Goal: Transaction & Acquisition: Purchase product/service

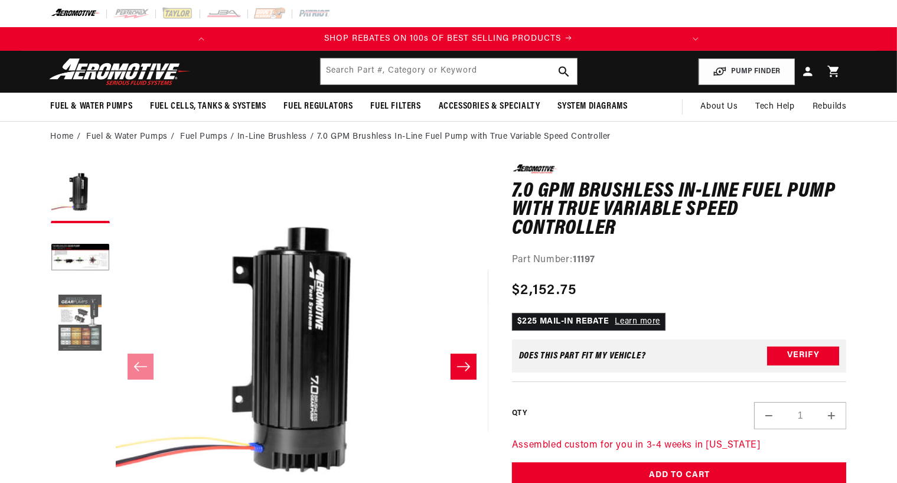
click at [82, 310] on button "Load image 3 in gallery view" at bounding box center [80, 323] width 59 height 59
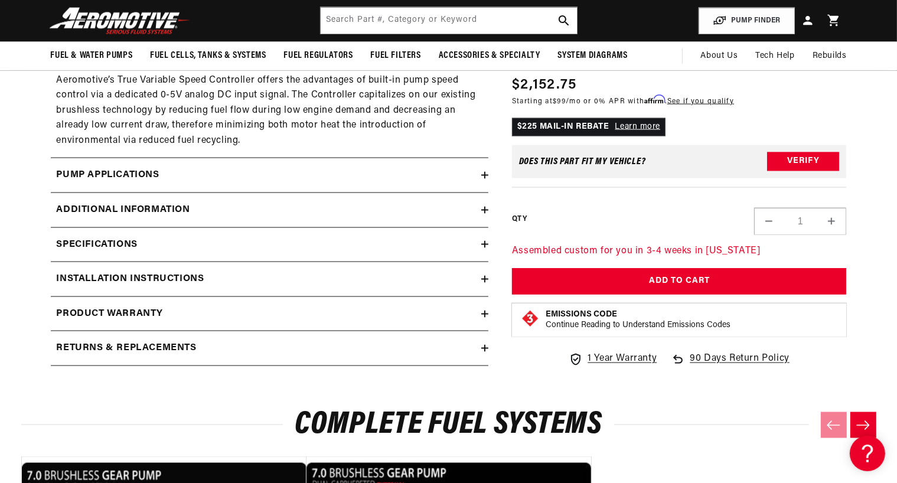
click at [478, 275] on div "Installation Instructions" at bounding box center [266, 279] width 431 height 15
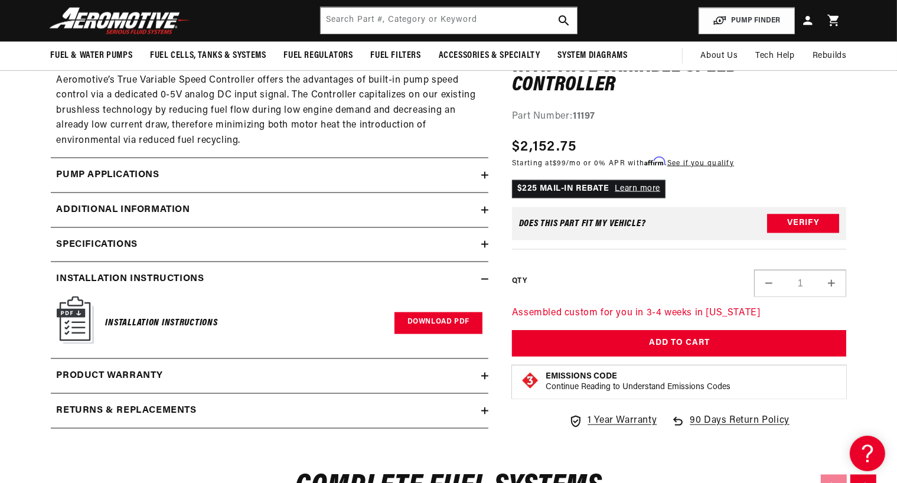
click at [452, 320] on link "Download PDF" at bounding box center [439, 324] width 88 height 22
click at [380, 212] on div "Additional information" at bounding box center [266, 210] width 431 height 15
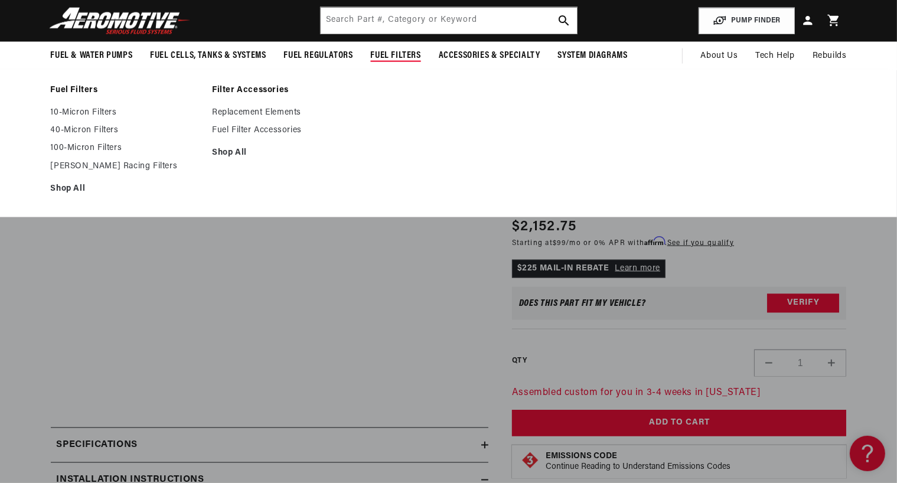
scroll to position [0, 467]
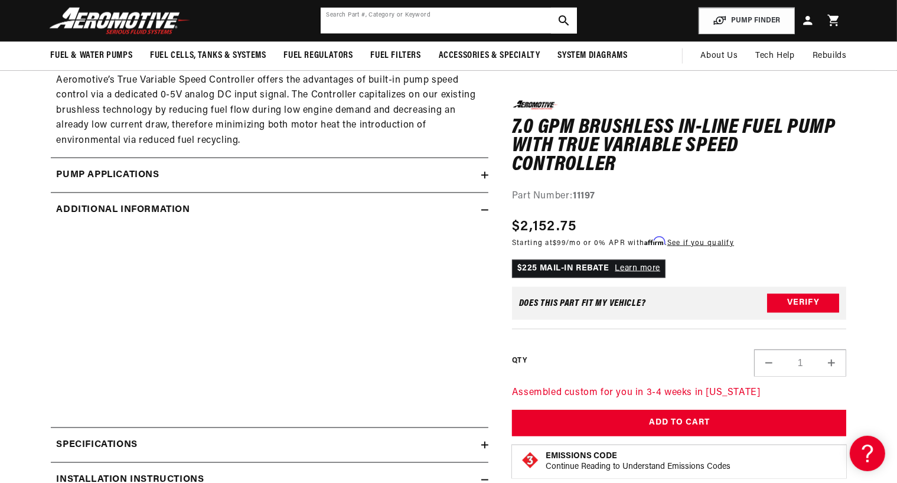
click at [380, 19] on input "text" at bounding box center [449, 21] width 256 height 26
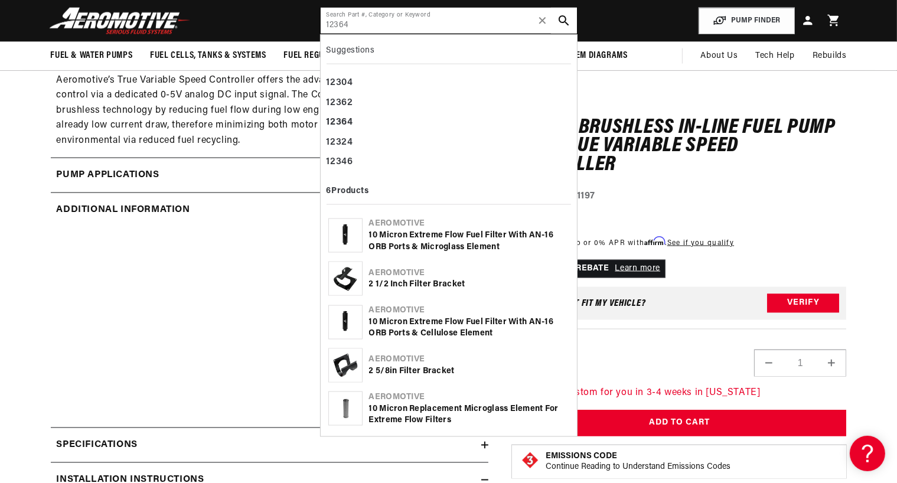
type input "12364"
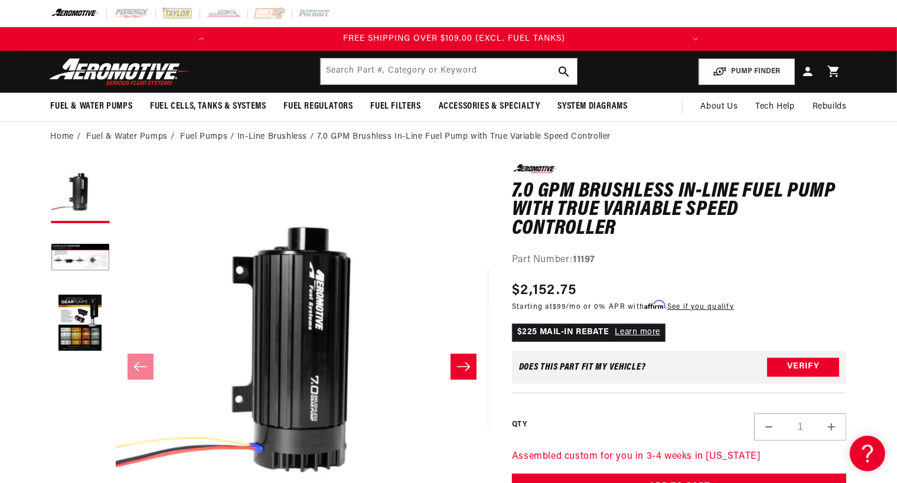
scroll to position [0, 467]
click at [396, 73] on input "text" at bounding box center [449, 71] width 256 height 26
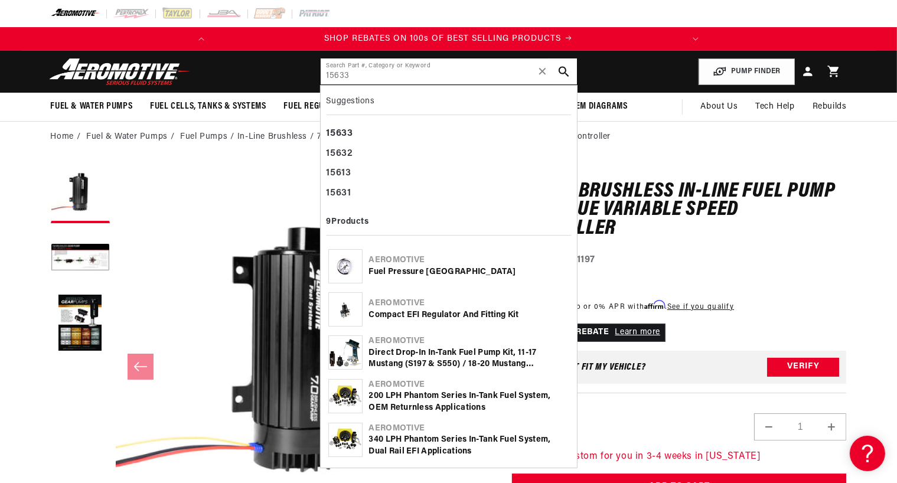
type input "15633"
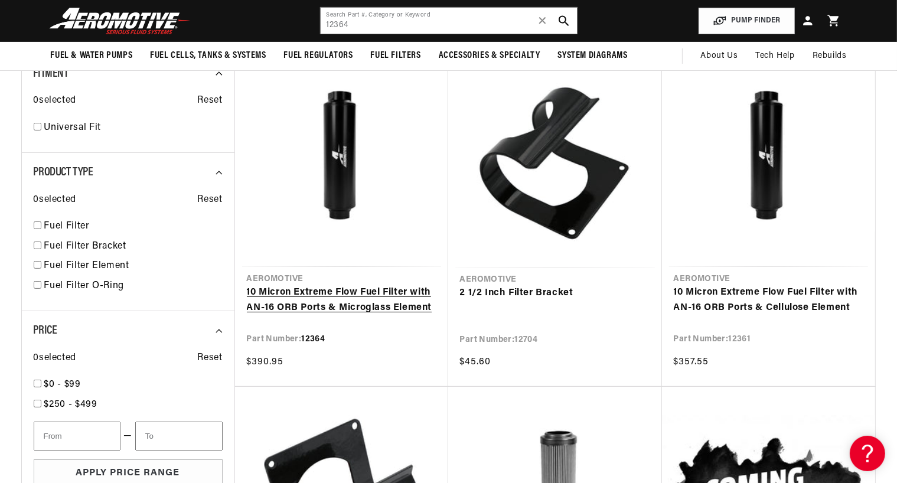
scroll to position [0, 467]
click at [364, 301] on link "10 Micron Extreme Flow Fuel Filter with AN-16 ORB Ports & Microglass Element" at bounding box center [342, 300] width 190 height 30
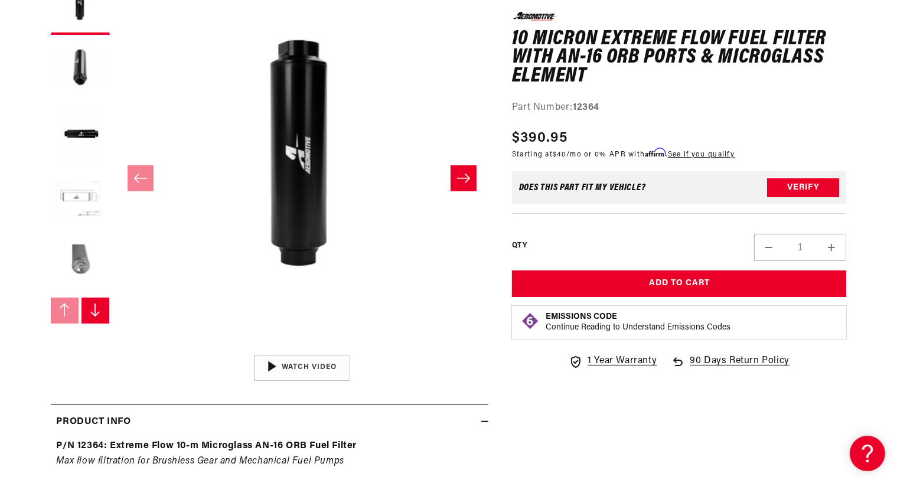
scroll to position [177, 0]
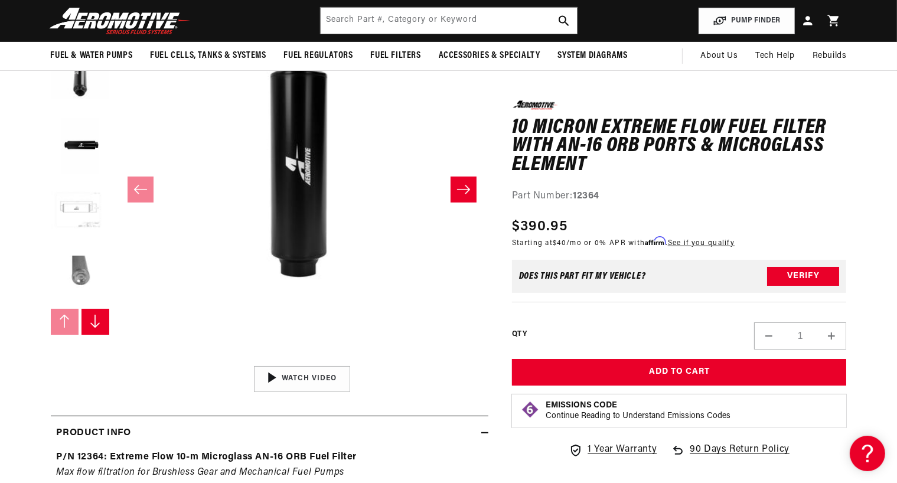
click at [79, 201] on button "Load image 4 in gallery view" at bounding box center [80, 211] width 59 height 59
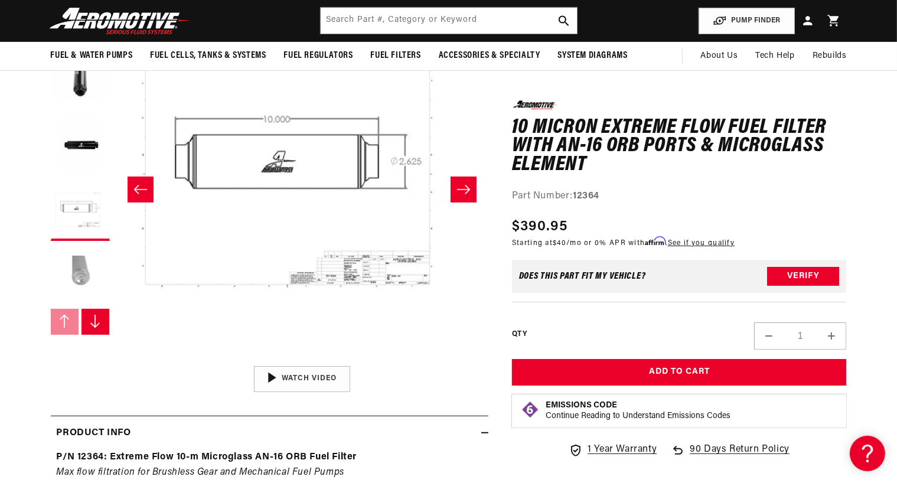
scroll to position [0, 467]
click at [86, 269] on button "Load image 5 in gallery view" at bounding box center [80, 276] width 59 height 59
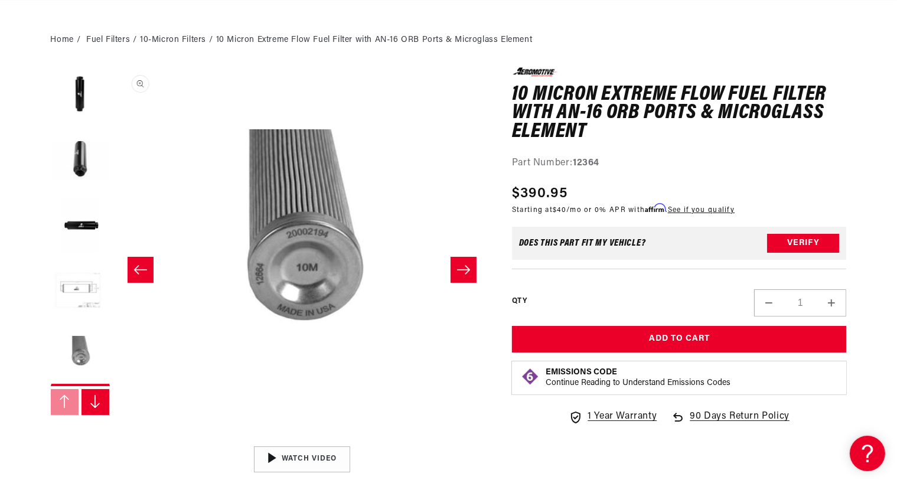
scroll to position [0, 0]
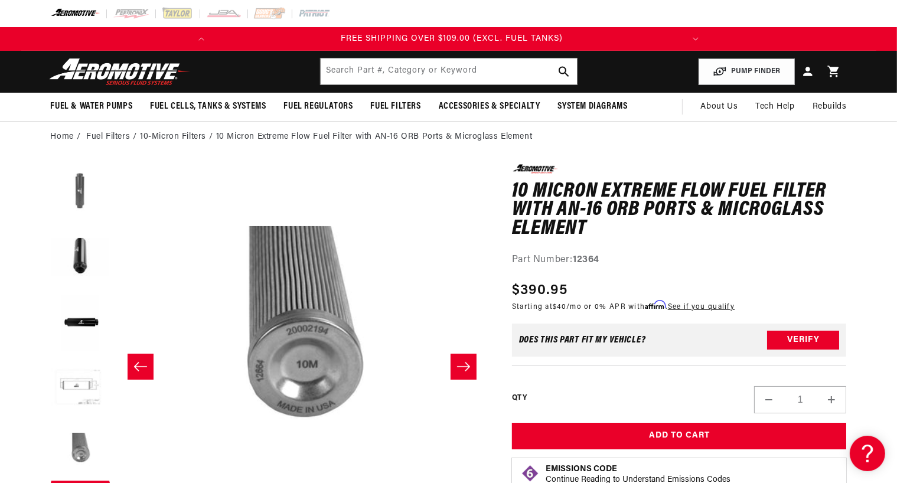
click at [80, 173] on button "Load image 1 in gallery view" at bounding box center [80, 193] width 59 height 59
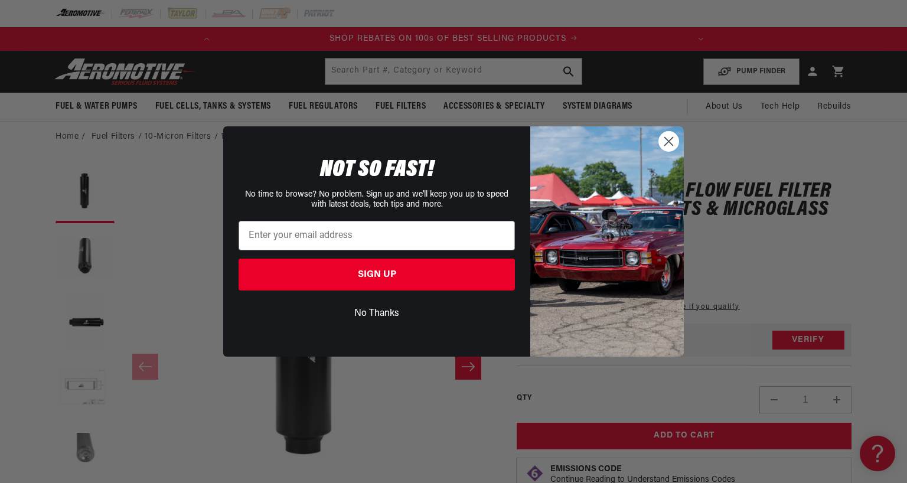
click at [671, 145] on circle "Close dialog" at bounding box center [668, 141] width 19 height 19
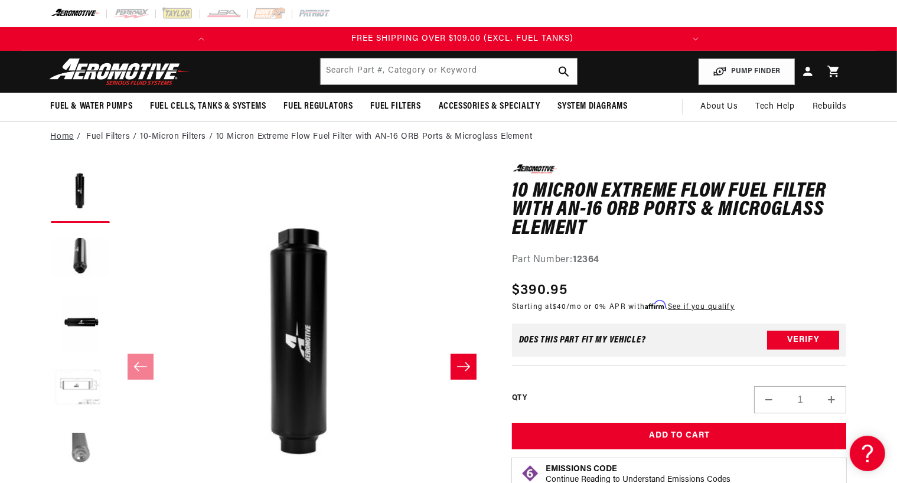
scroll to position [0, 467]
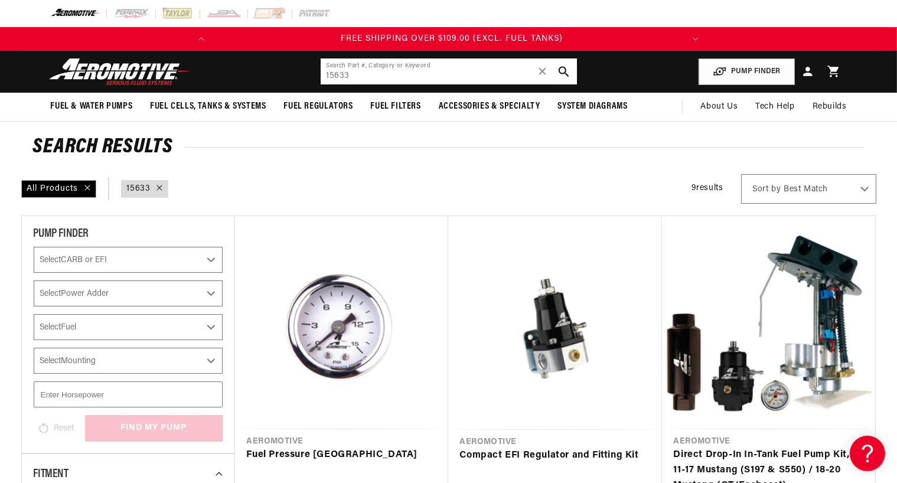
click at [424, 76] on input "15633" at bounding box center [449, 71] width 256 height 26
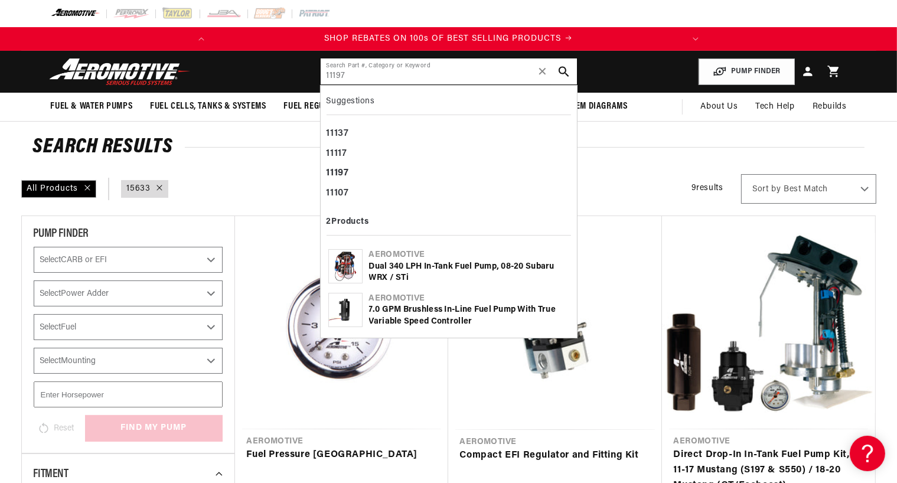
type input "11197"
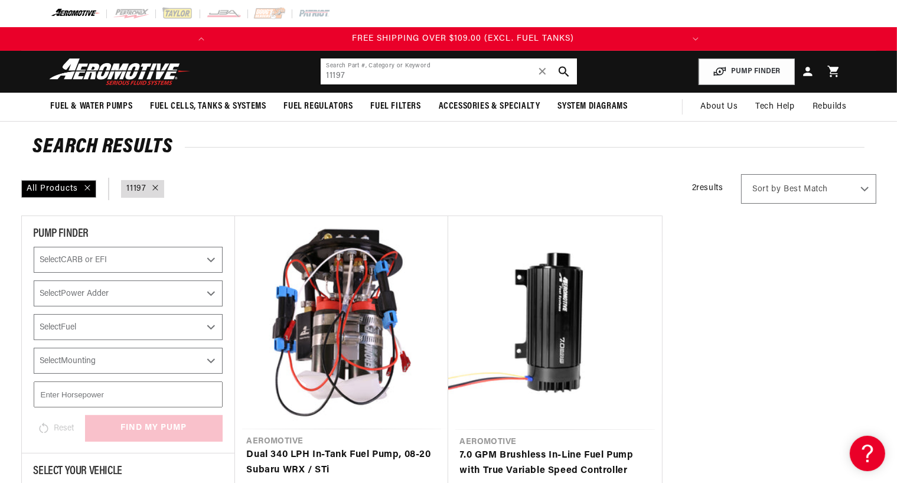
scroll to position [0, 467]
click at [506, 448] on link "7.0 GPM Brushless In-Line Fuel Pump with True Variable Speed Controller" at bounding box center [555, 463] width 190 height 30
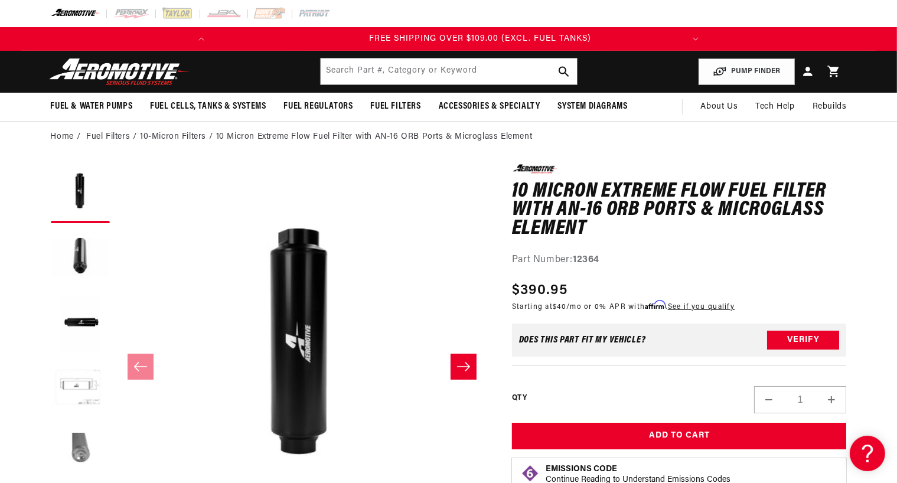
scroll to position [0, 467]
click at [395, 69] on input "text" at bounding box center [449, 71] width 256 height 26
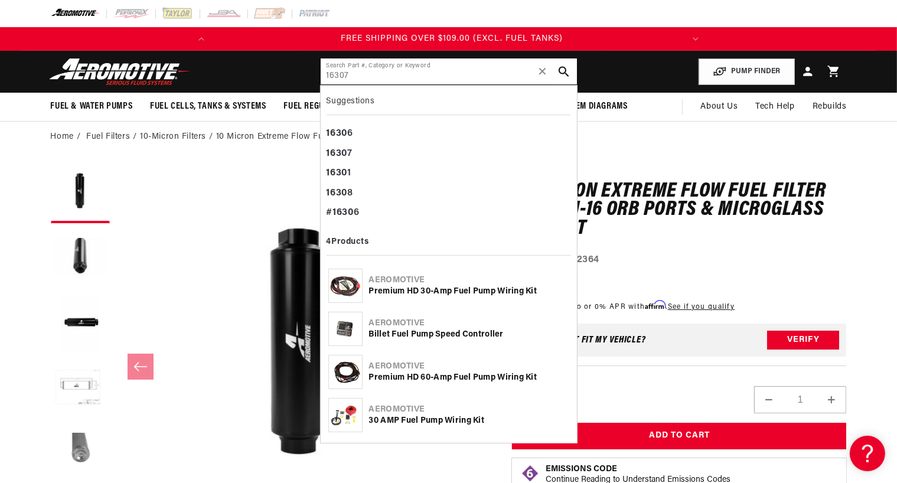
type input "16307"
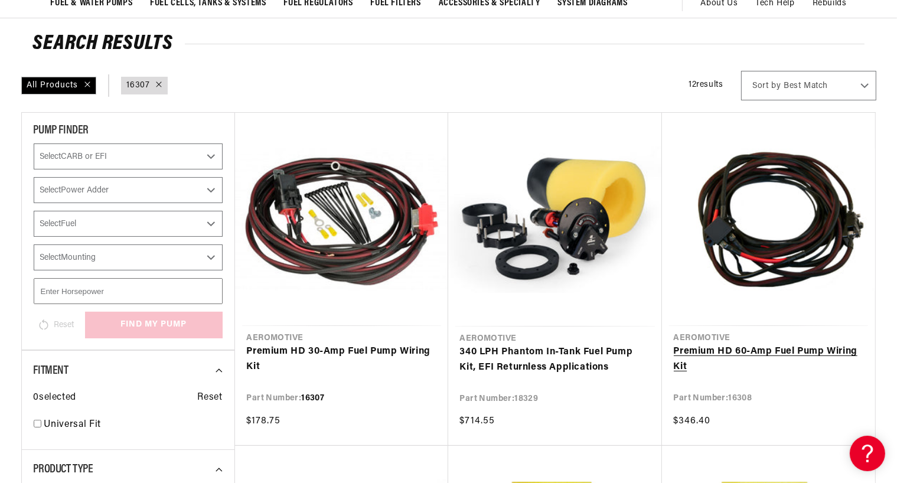
scroll to position [0, 467]
click at [709, 349] on link "Premium HD 60-Amp Fuel Pump Wiring Kit" at bounding box center [769, 359] width 190 height 30
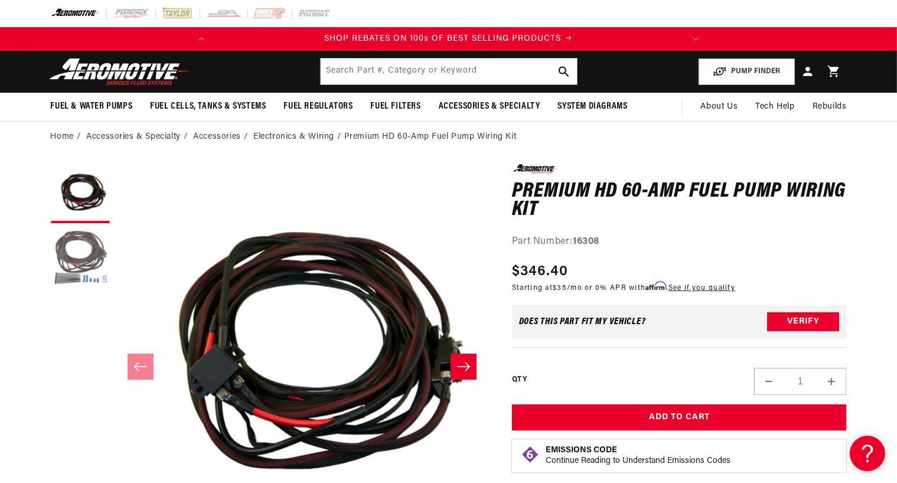
click at [83, 249] on button "Load image 2 in gallery view" at bounding box center [80, 258] width 59 height 59
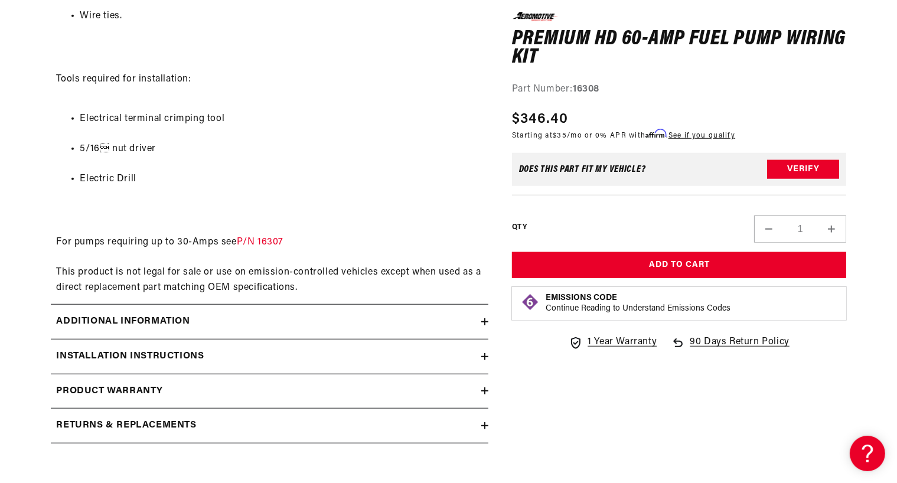
scroll to position [1034, 0]
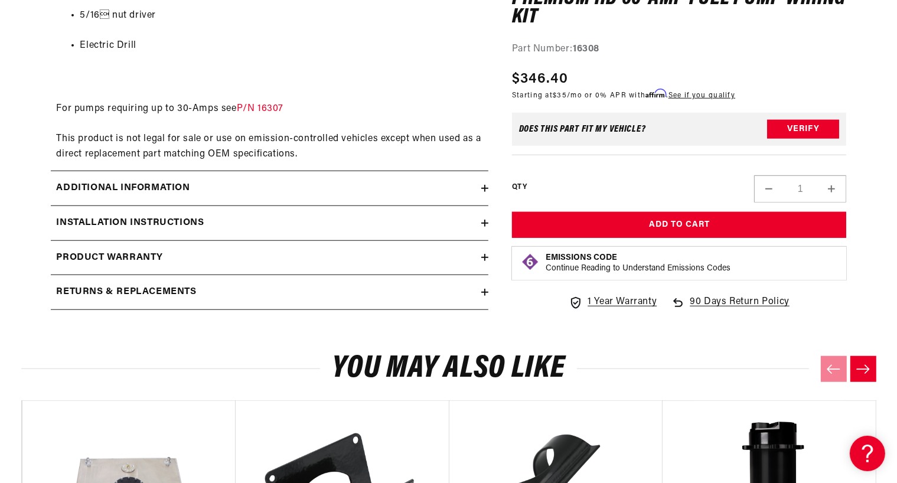
click at [131, 220] on h2 "Installation Instructions" at bounding box center [131, 223] width 148 height 15
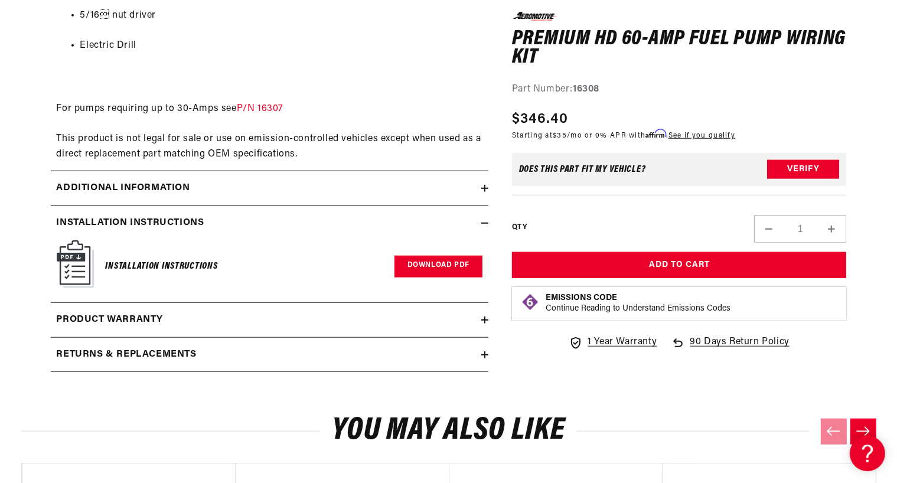
scroll to position [0, 467]
click at [440, 263] on link "Download PDF" at bounding box center [439, 267] width 88 height 22
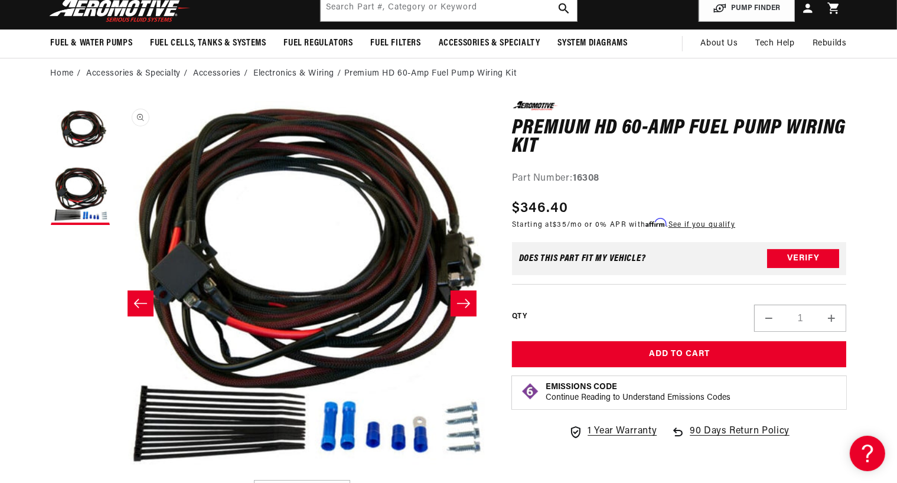
scroll to position [44, 0]
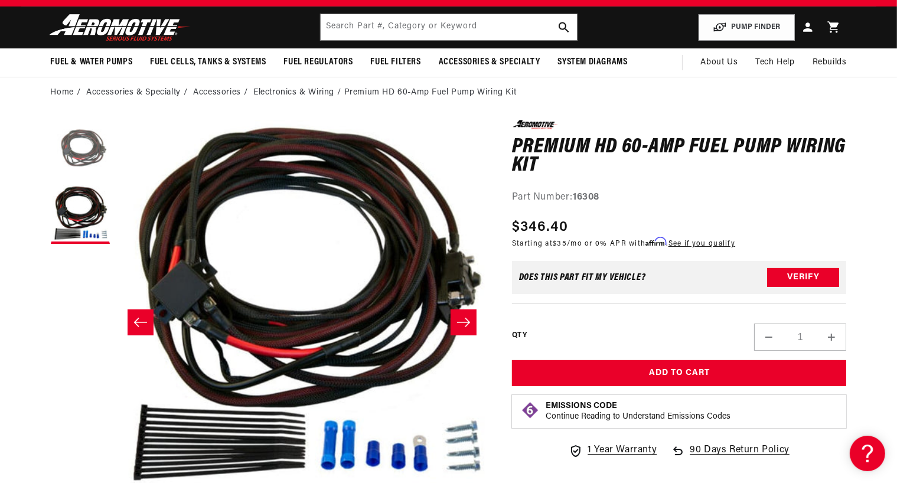
click at [92, 144] on button "Load image 1 in gallery view" at bounding box center [80, 149] width 59 height 59
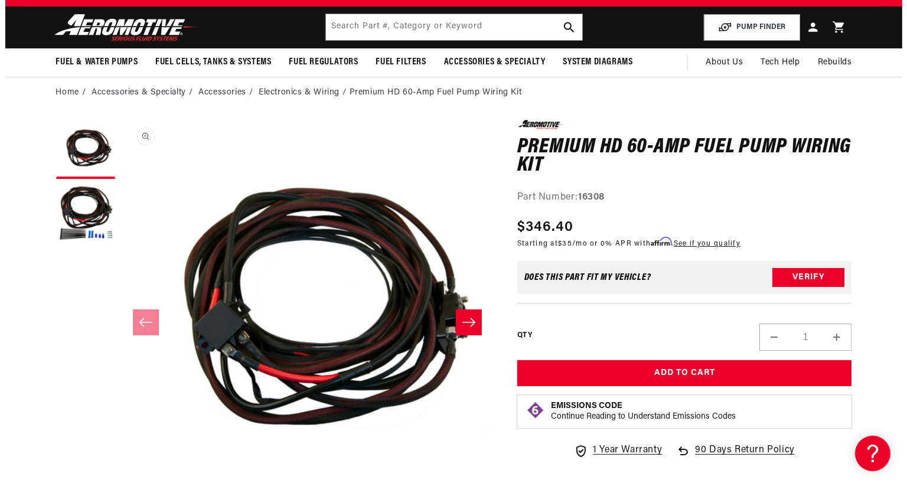
scroll to position [0, 0]
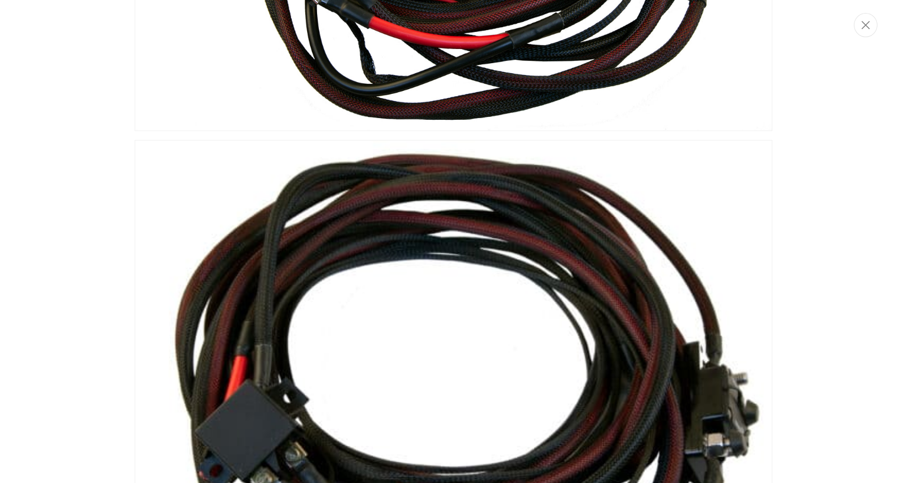
scroll to position [300, 0]
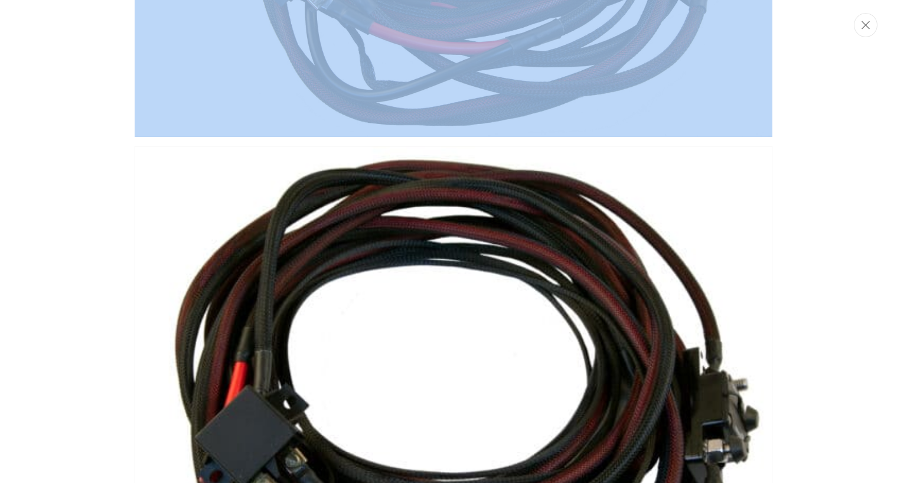
click at [863, 35] on div "Media gallery" at bounding box center [453, 241] width 907 height 483
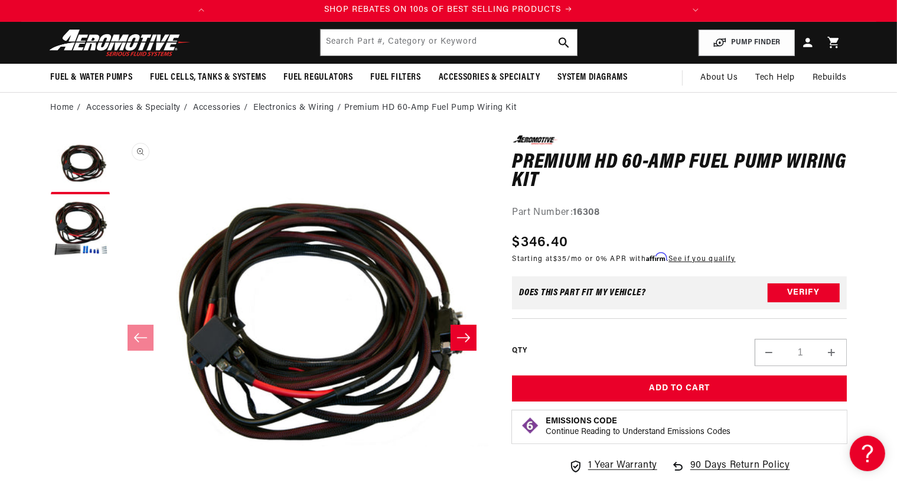
scroll to position [0, 0]
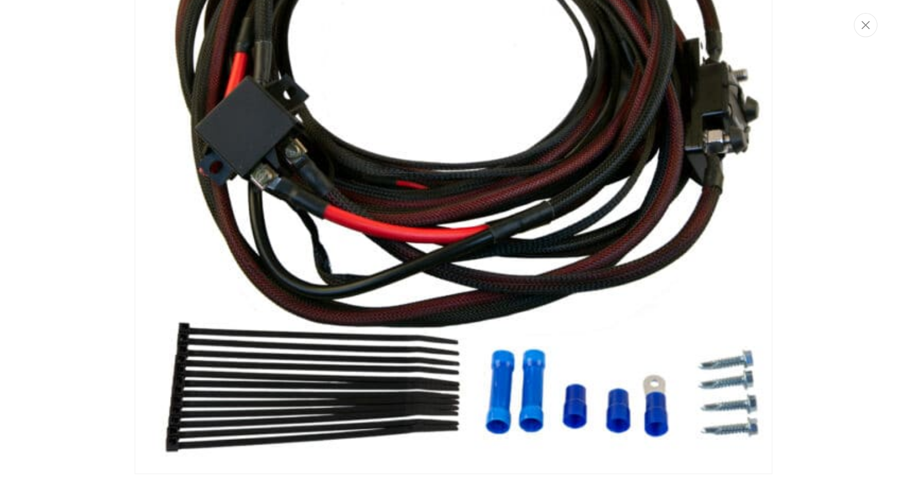
scroll to position [0, 467]
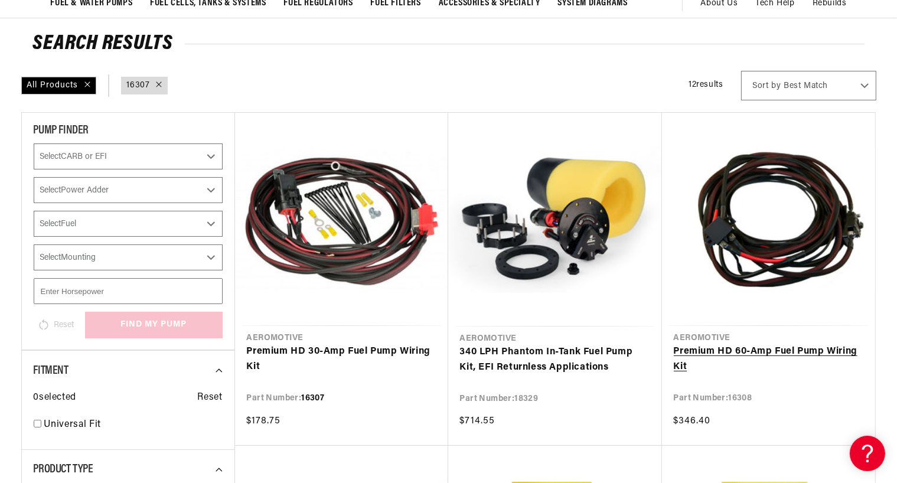
click at [788, 350] on link "Premium HD 60-Amp Fuel Pump Wiring Kit" at bounding box center [769, 359] width 190 height 30
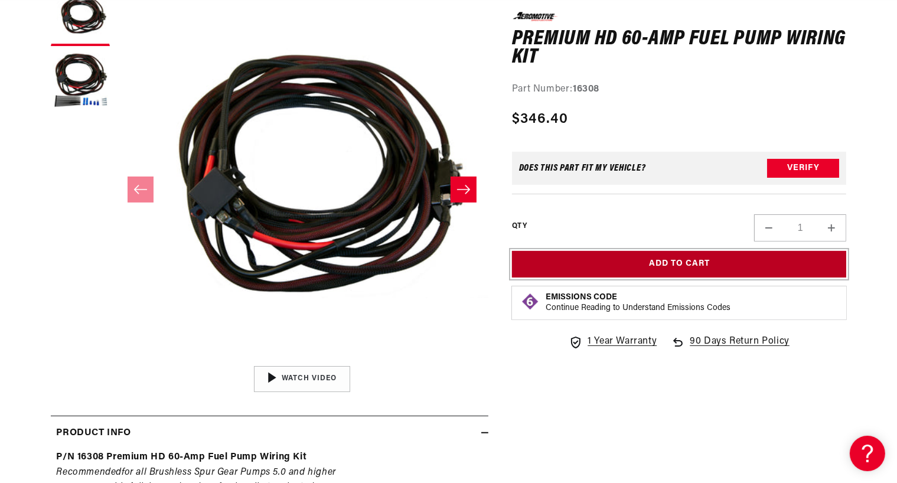
click at [649, 268] on button "Add to Cart" at bounding box center [679, 264] width 335 height 27
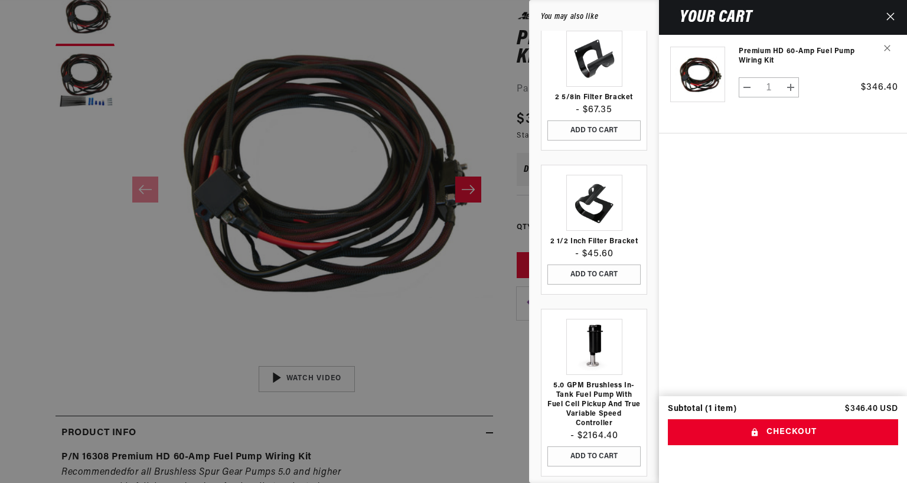
click at [893, 14] on icon "Close" at bounding box center [891, 16] width 8 height 8
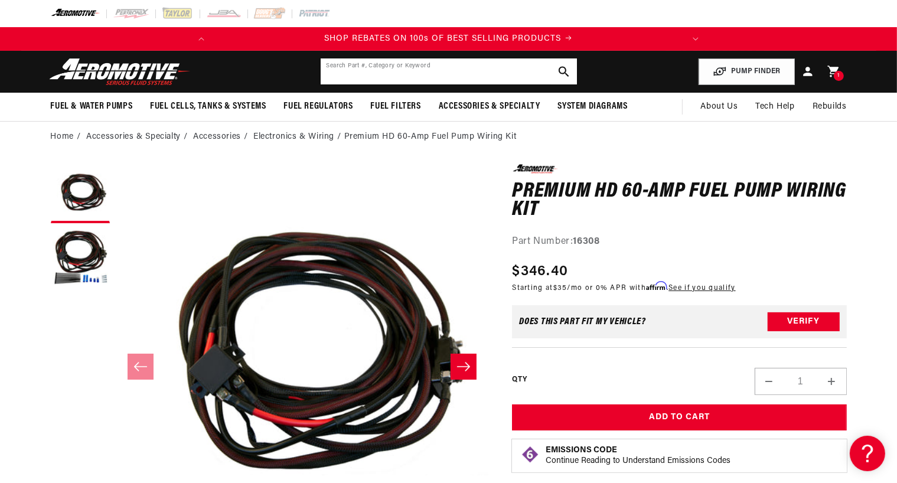
click at [475, 69] on input "text" at bounding box center [449, 71] width 256 height 26
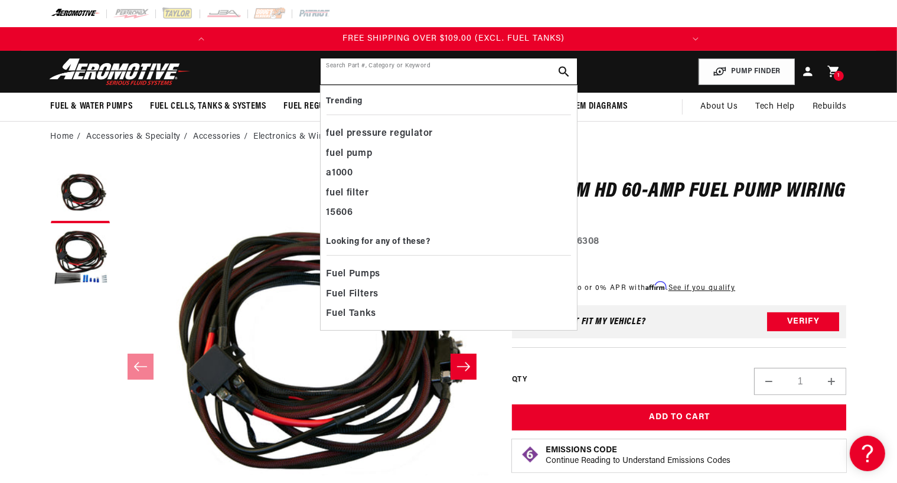
scroll to position [0, 467]
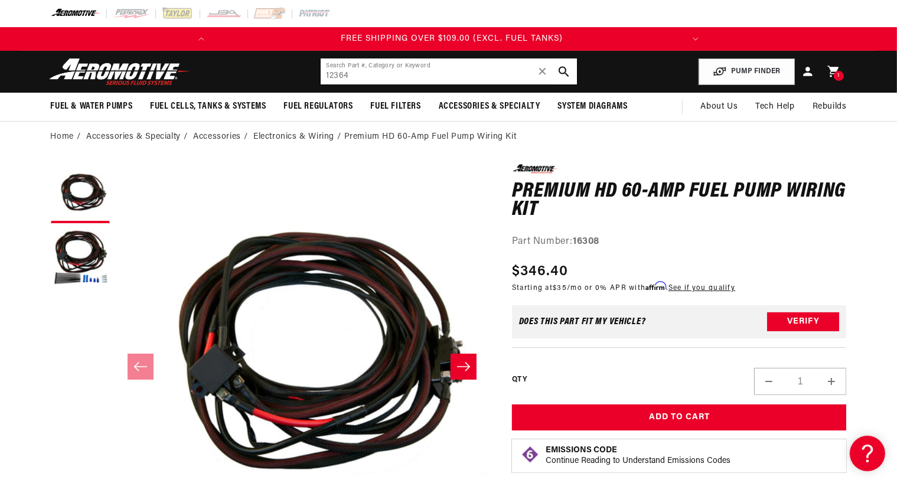
type input "12364"
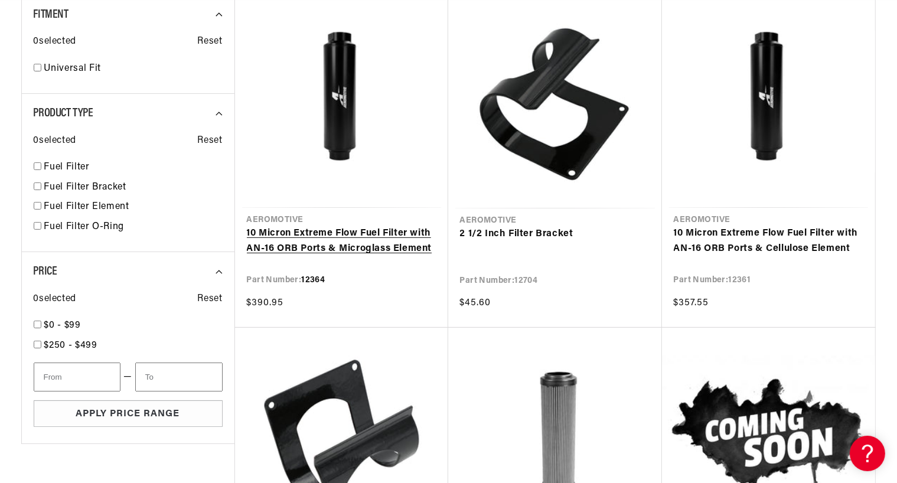
scroll to position [0, 467]
click at [369, 240] on link "10 Micron Extreme Flow Fuel Filter with AN-16 ORB Ports & Microglass Element" at bounding box center [342, 241] width 190 height 30
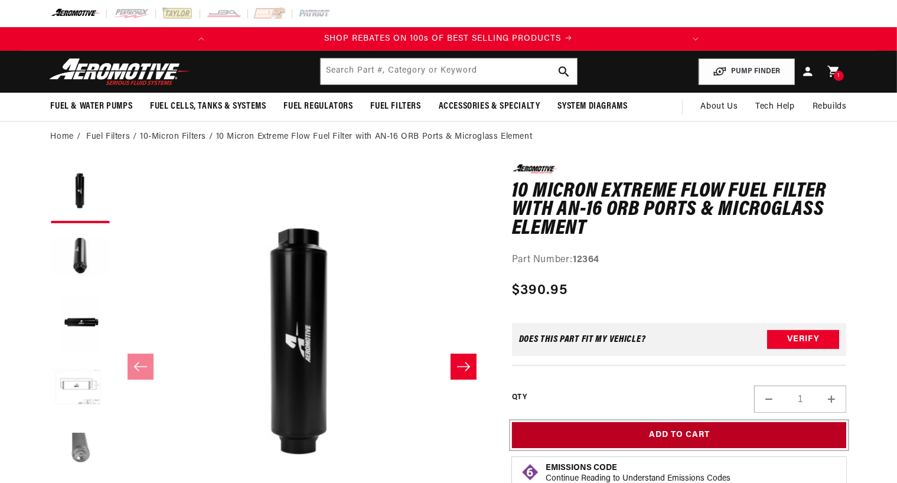
click at [744, 436] on button "Add to Cart" at bounding box center [679, 435] width 335 height 27
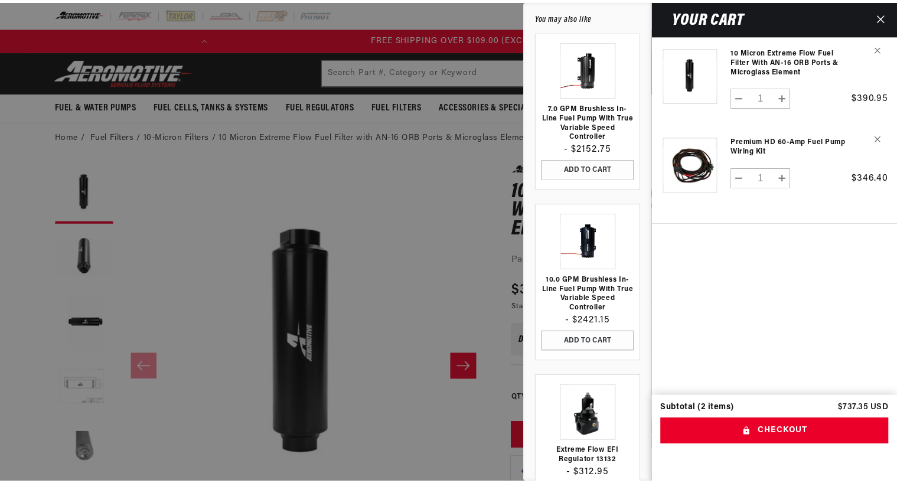
scroll to position [0, 467]
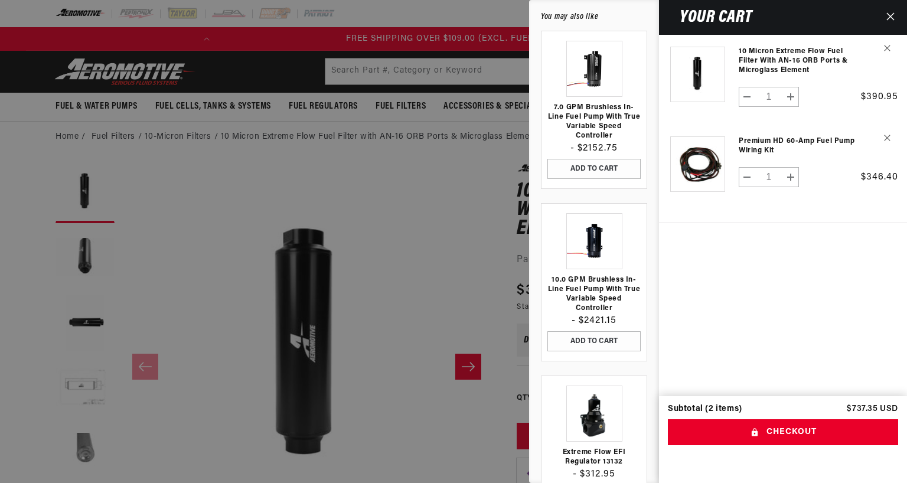
click at [409, 258] on div at bounding box center [453, 241] width 907 height 483
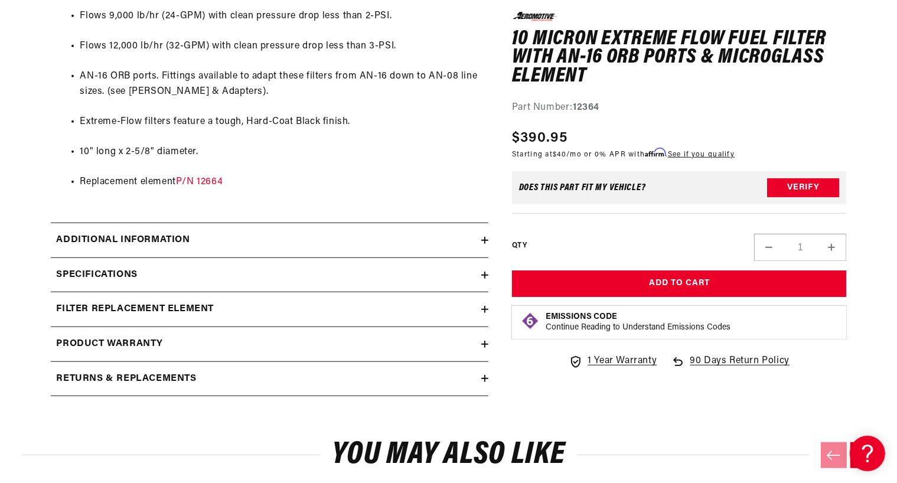
click at [201, 241] on div "Additional information" at bounding box center [266, 240] width 431 height 15
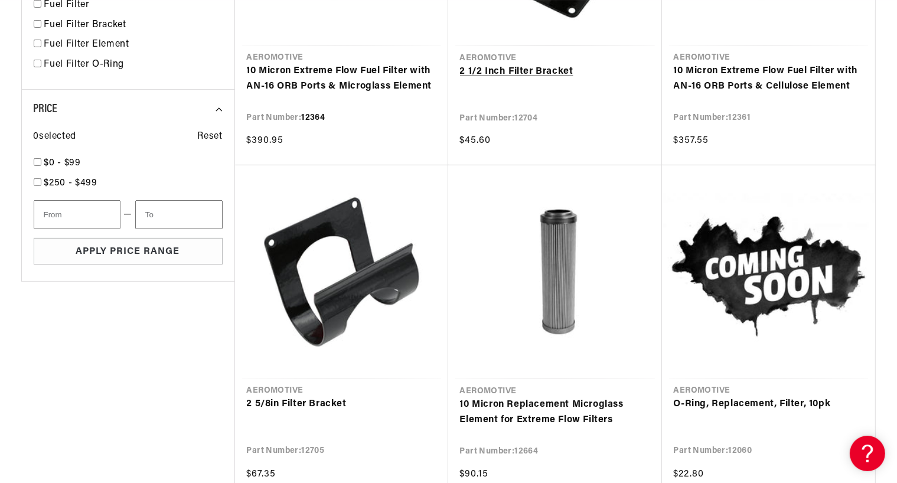
click at [502, 69] on link "2 1/2 Inch Filter Bracket" at bounding box center [555, 71] width 190 height 15
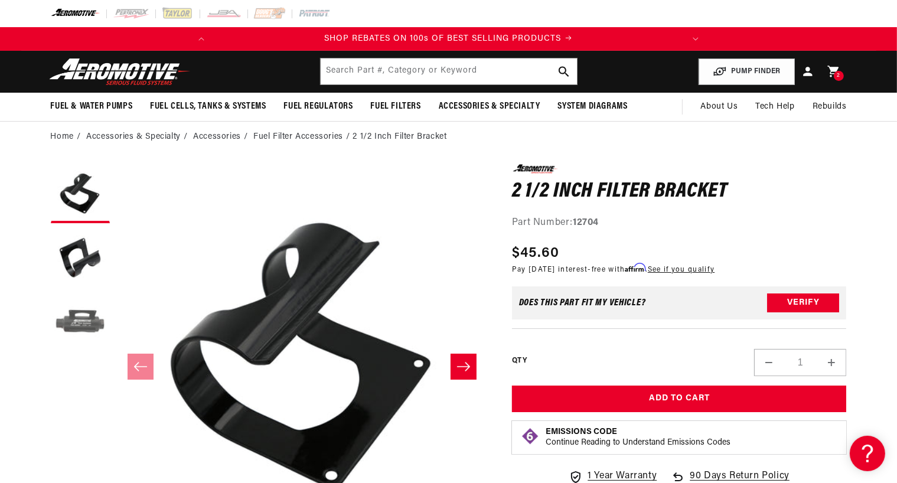
click at [94, 322] on button "Load image 3 in gallery view" at bounding box center [80, 323] width 59 height 59
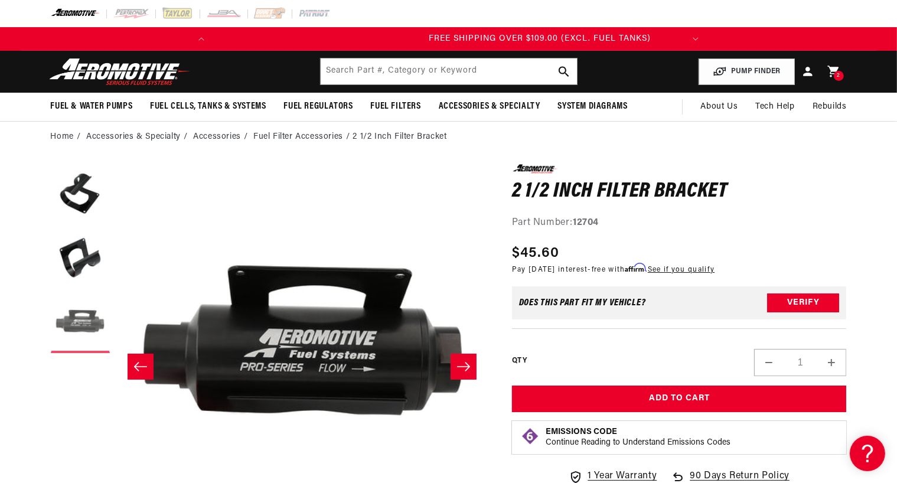
scroll to position [0, 467]
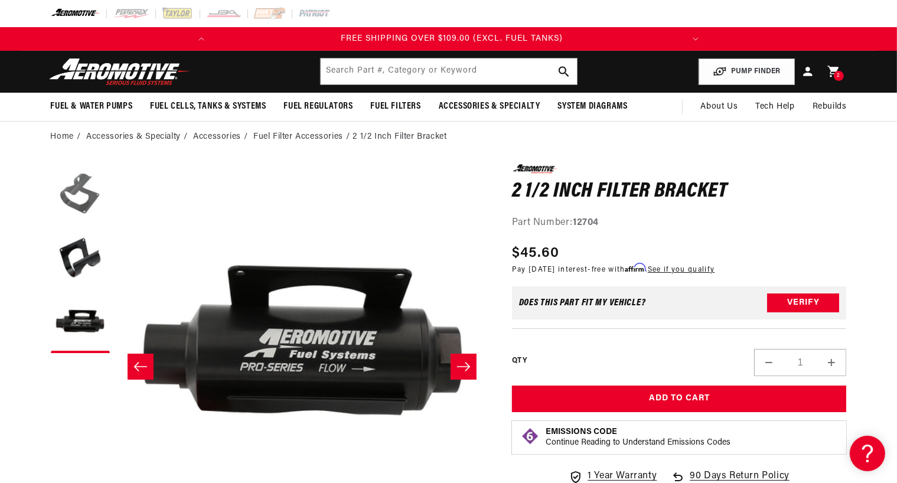
click at [97, 194] on button "Load image 1 in gallery view" at bounding box center [80, 193] width 59 height 59
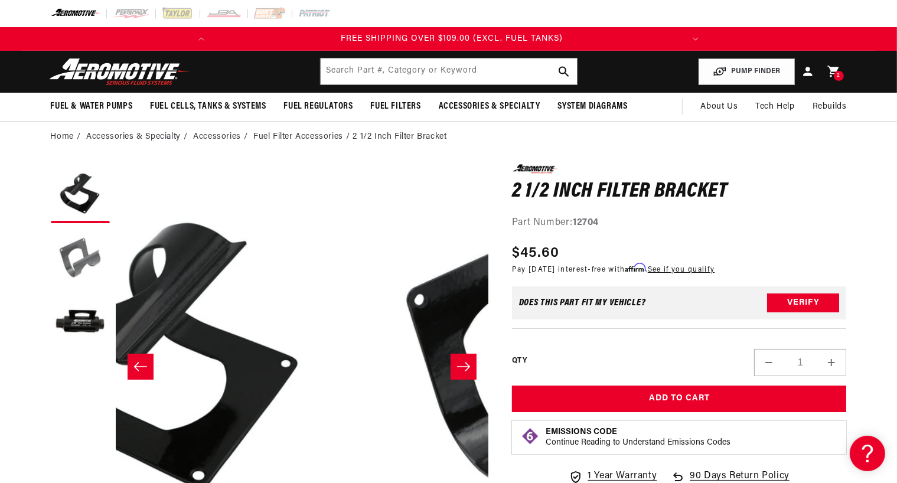
click at [84, 235] on button "Load image 2 in gallery view" at bounding box center [80, 258] width 59 height 59
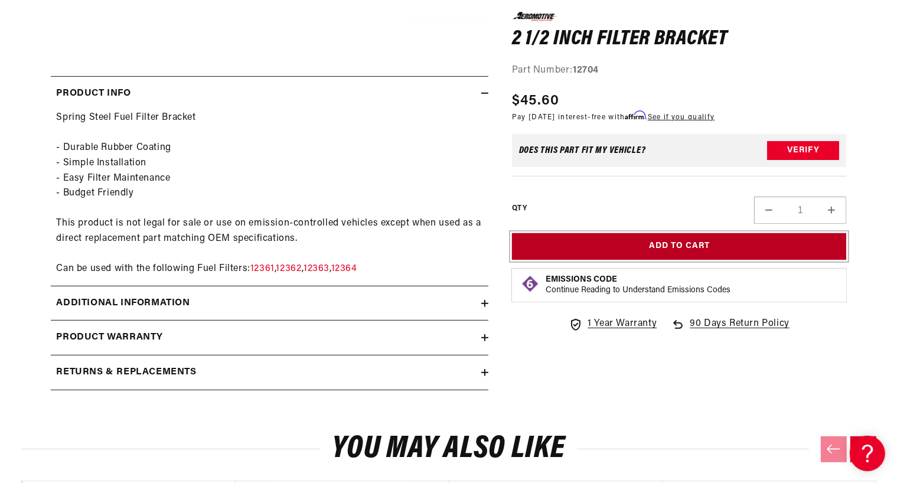
click at [759, 246] on button "Add to Cart" at bounding box center [679, 246] width 335 height 27
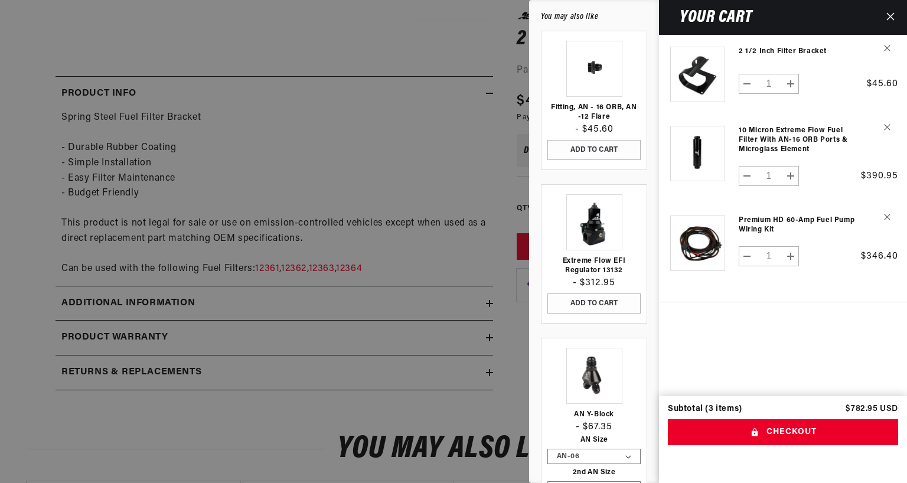
scroll to position [0, 0]
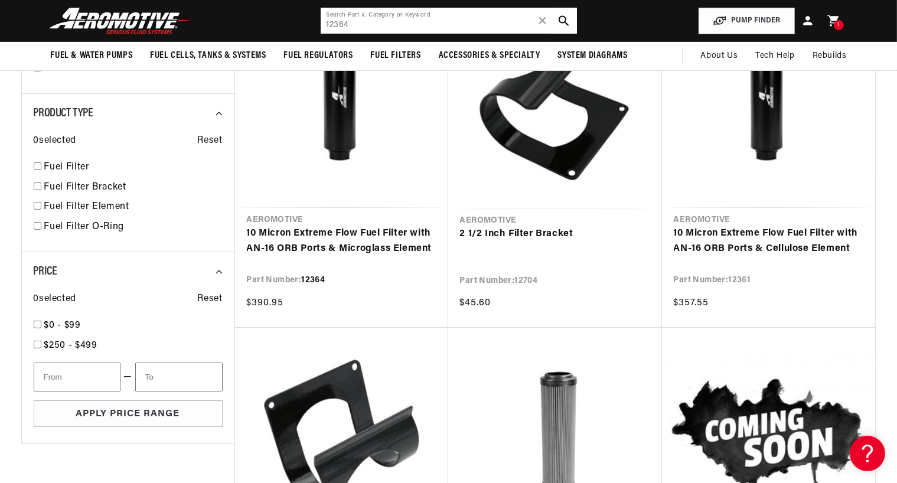
click at [390, 25] on input "12364" at bounding box center [449, 21] width 256 height 26
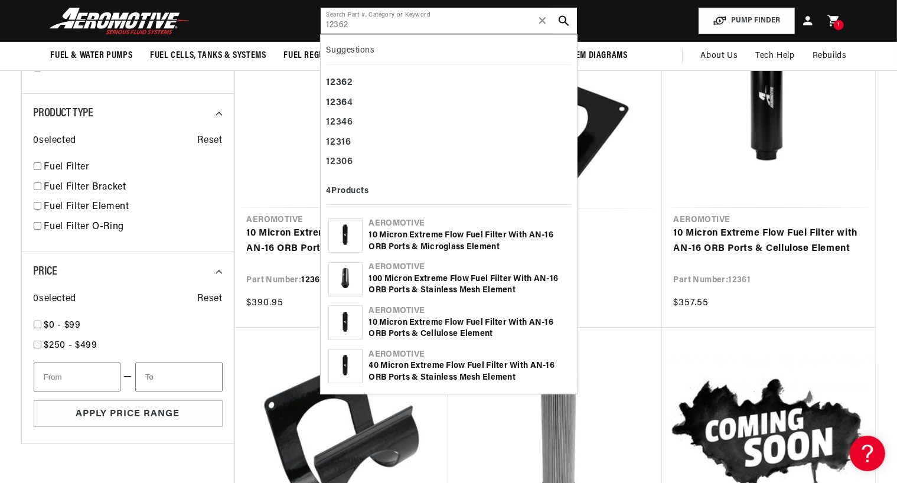
type input "12362"
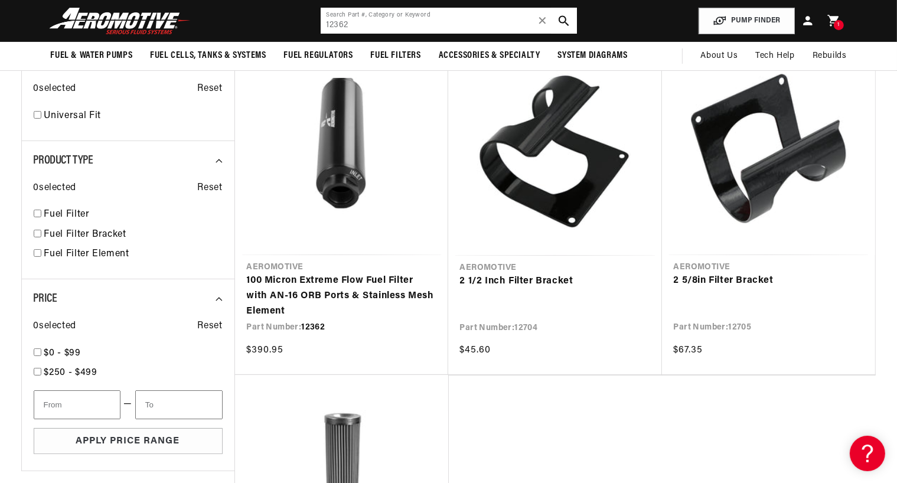
scroll to position [0, 467]
click at [506, 285] on link "2 1/2 Inch Filter Bracket" at bounding box center [555, 281] width 190 height 15
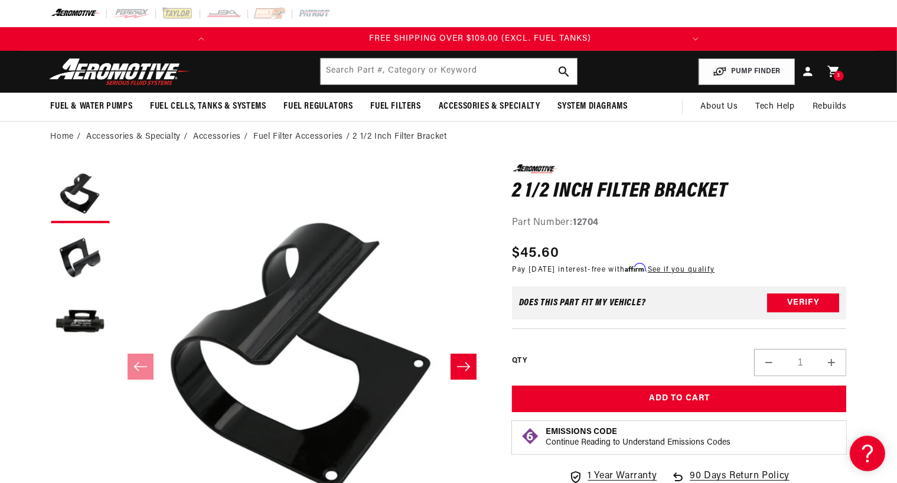
scroll to position [0, 467]
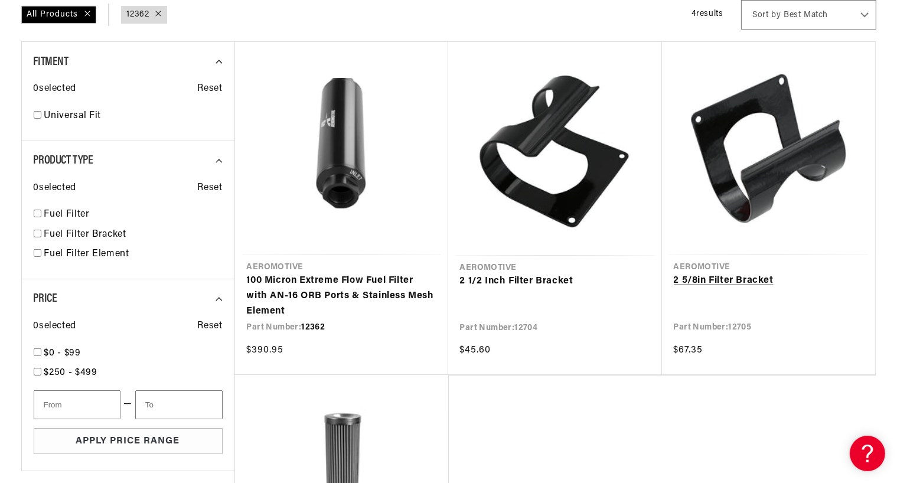
click at [722, 283] on link "2 5/8in Filter Bracket" at bounding box center [769, 281] width 190 height 15
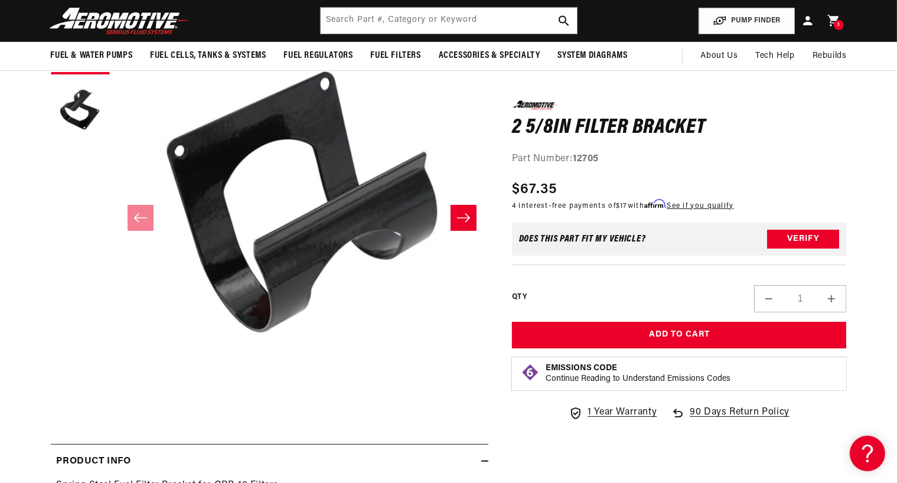
scroll to position [118, 0]
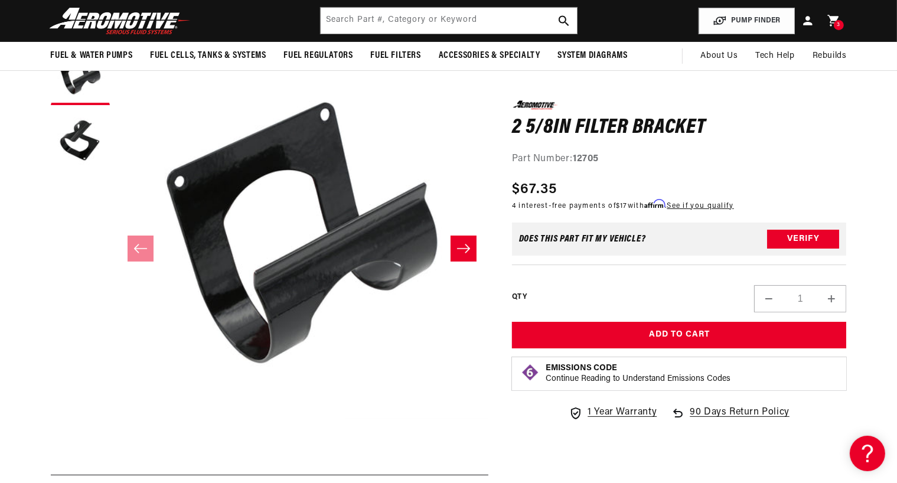
click at [461, 252] on icon "Slide right" at bounding box center [464, 249] width 14 height 12
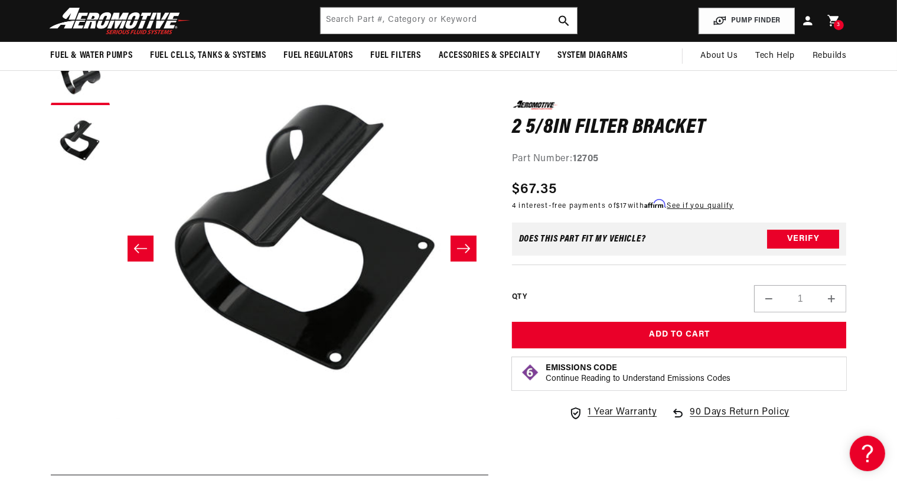
scroll to position [0, 373]
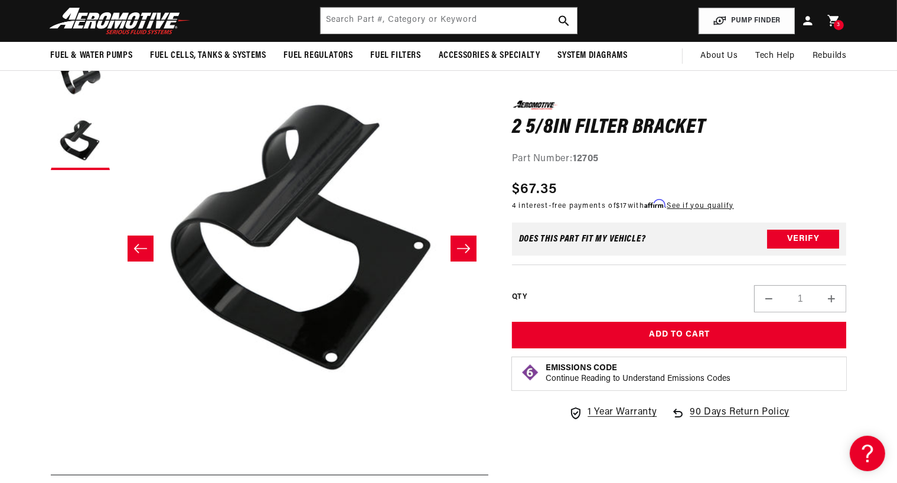
click at [461, 252] on icon "Slide right" at bounding box center [464, 249] width 14 height 12
click at [142, 244] on icon "Slide left" at bounding box center [141, 249] width 14 height 12
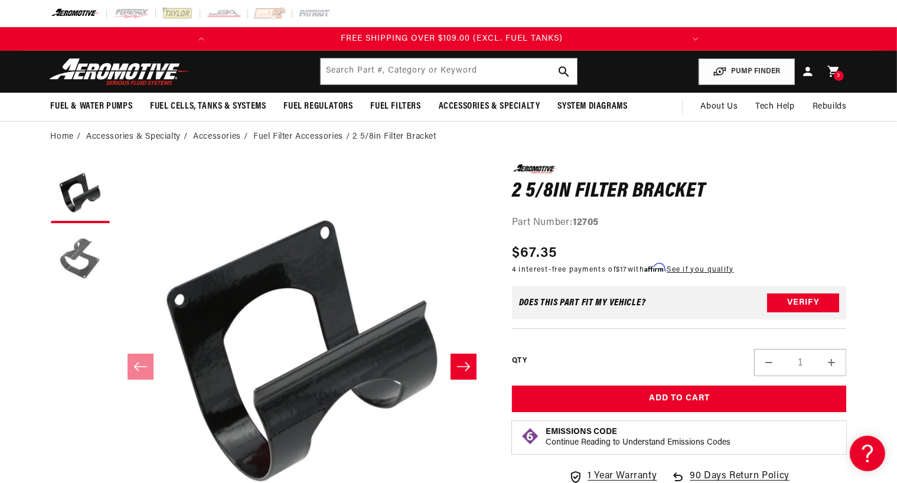
click at [75, 251] on button "Load image 2 in gallery view" at bounding box center [80, 258] width 59 height 59
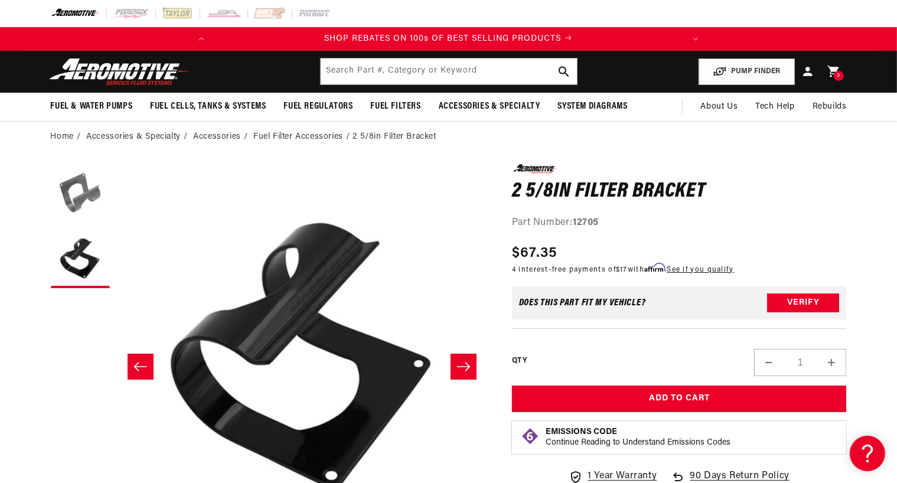
click at [78, 185] on button "Load image 1 in gallery view" at bounding box center [80, 193] width 59 height 59
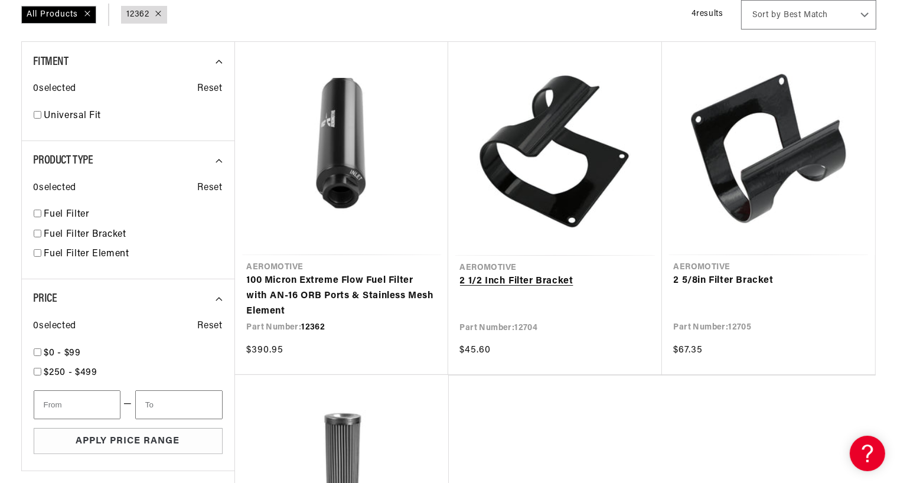
click at [506, 284] on link "2 1/2 Inch Filter Bracket" at bounding box center [555, 281] width 190 height 15
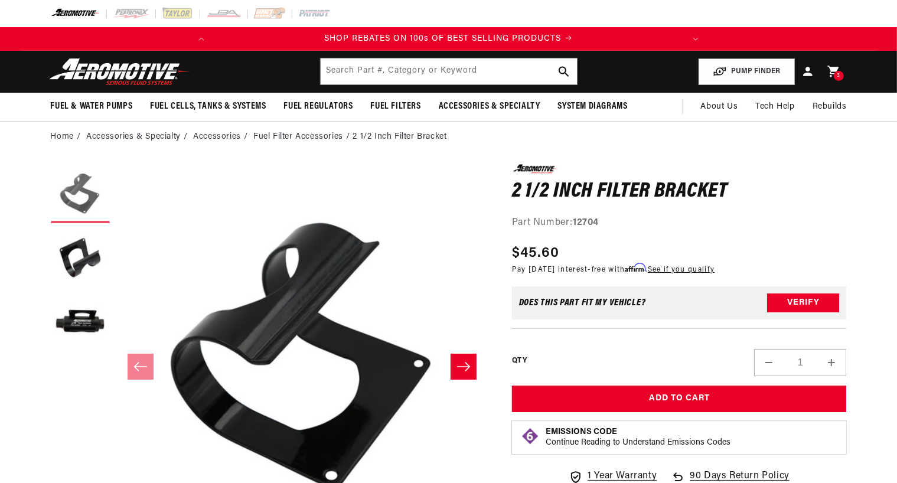
click at [79, 187] on button "Load image 1 in gallery view" at bounding box center [80, 193] width 59 height 59
click at [68, 244] on button "Load image 2 in gallery view" at bounding box center [80, 258] width 59 height 59
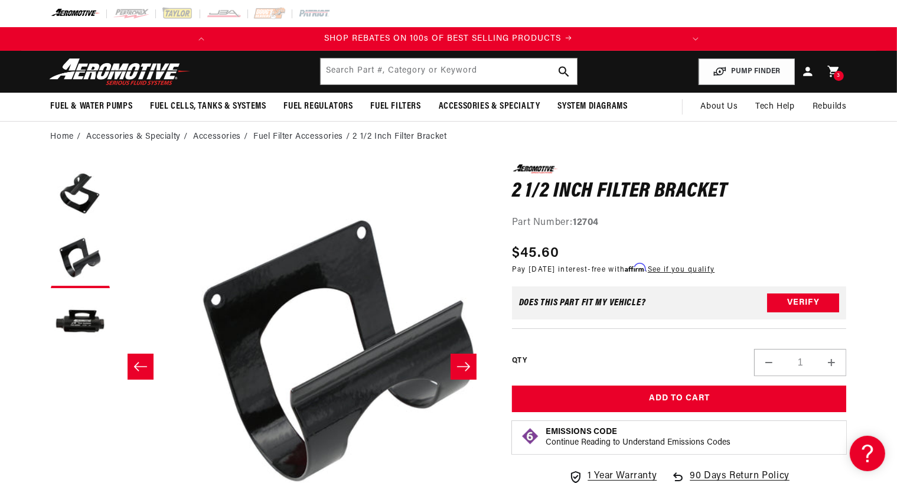
scroll to position [0, 373]
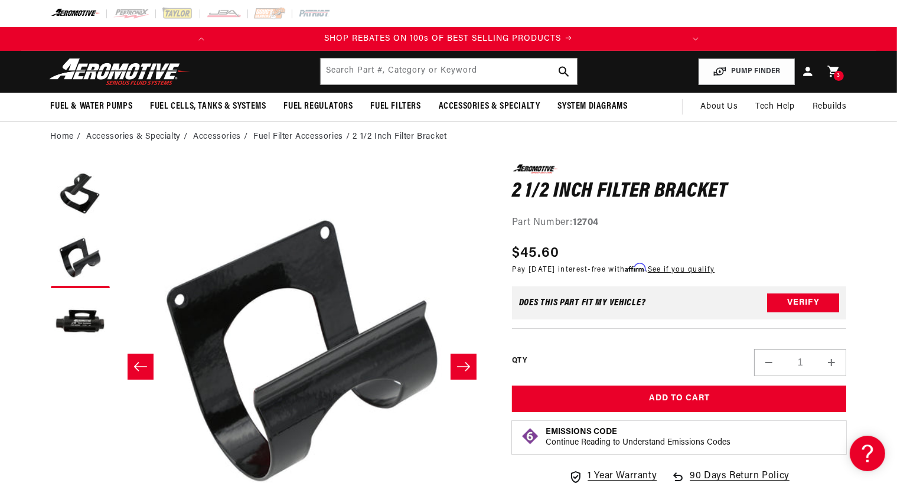
click at [72, 292] on ul "Gallery Viewer" at bounding box center [80, 258] width 59 height 189
click at [80, 315] on button "Load image 3 in gallery view" at bounding box center [80, 323] width 59 height 59
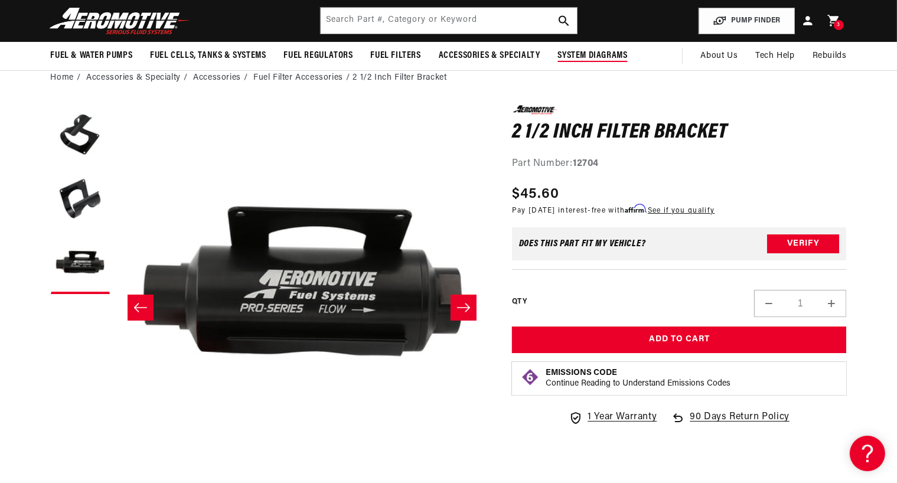
scroll to position [0, 0]
drag, startPoint x: 832, startPoint y: 25, endPoint x: 802, endPoint y: 62, distance: 47.9
click at [832, 24] on icon at bounding box center [834, 20] width 15 height 15
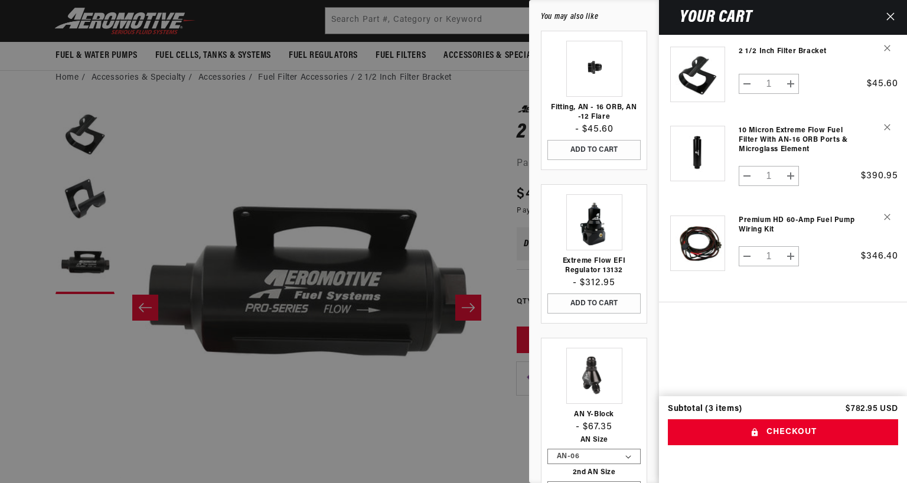
click at [798, 83] on button "Increase quantity for 2 1/2 Inch Filter Bracket" at bounding box center [791, 84] width 16 height 20
type input "2"
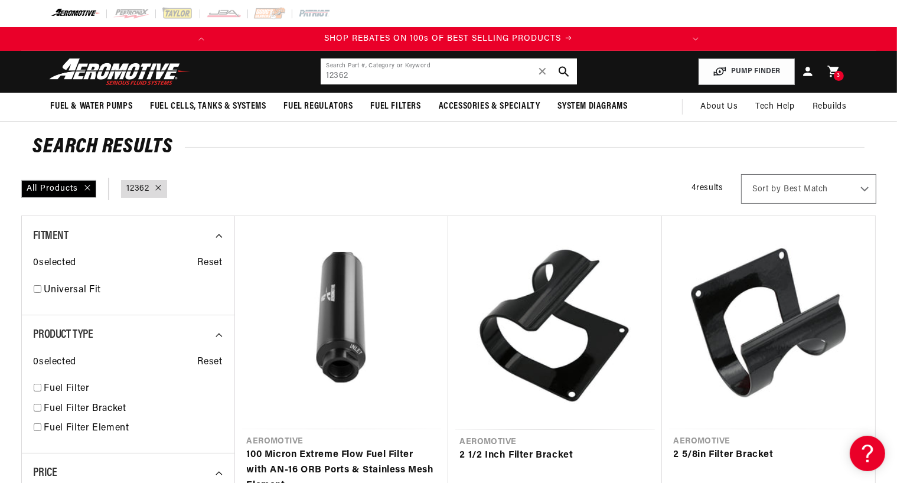
drag, startPoint x: 414, startPoint y: 76, endPoint x: 265, endPoint y: 70, distance: 149.0
click at [265, 70] on header "Fuel & Water Pumps Back In-Tank In-Line Fuel Pumps" at bounding box center [448, 72] width 855 height 42
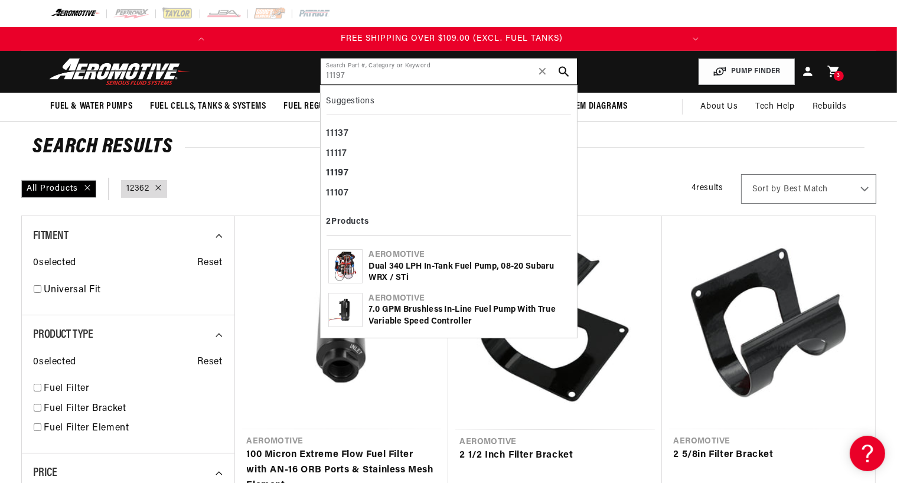
type input "11197"
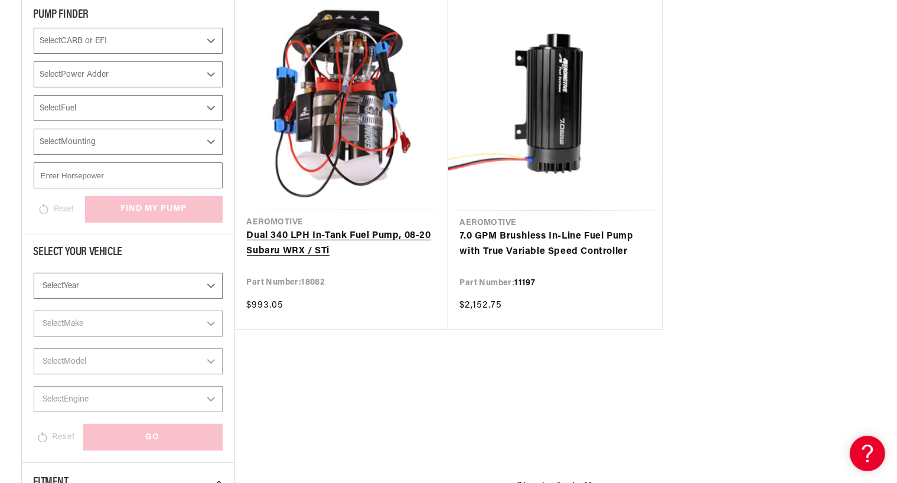
scroll to position [222, 0]
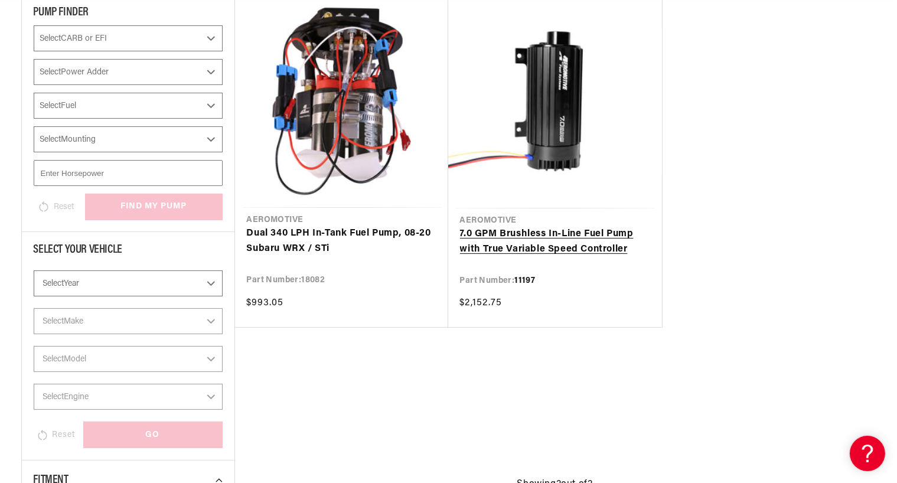
click at [515, 235] on link "7.0 GPM Brushless In-Line Fuel Pump with True Variable Speed Controller" at bounding box center [555, 242] width 190 height 30
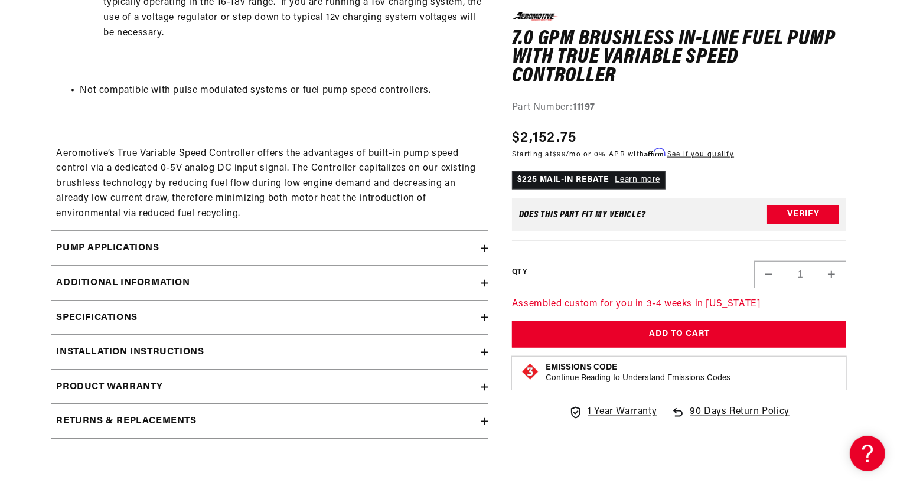
scroll to position [0, 467]
click at [269, 244] on div "Pump Applications" at bounding box center [266, 248] width 431 height 15
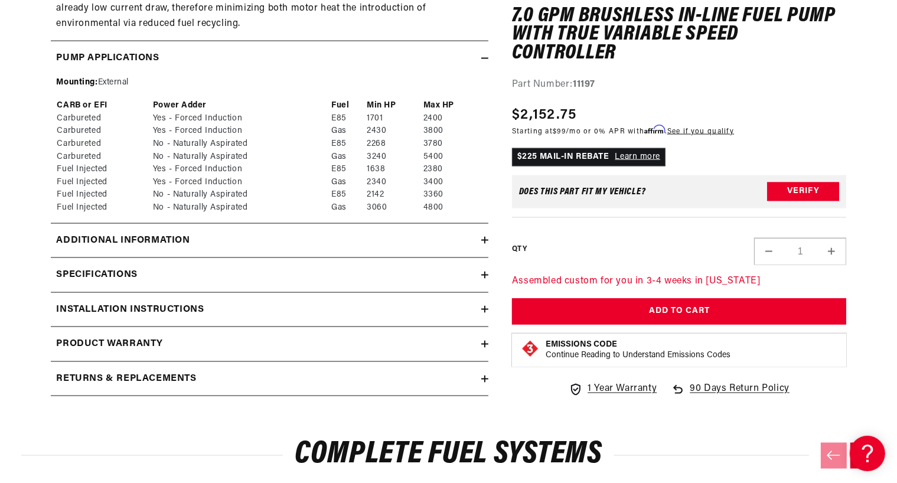
scroll to position [1891, 0]
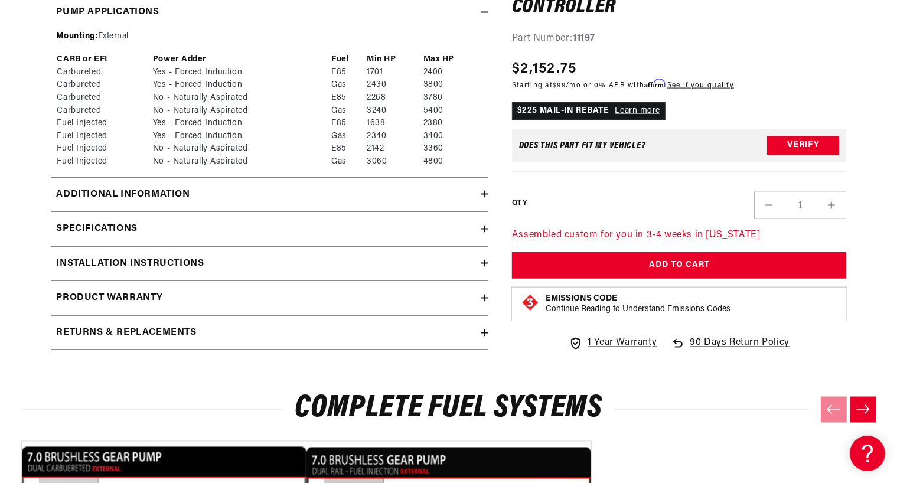
click at [182, 196] on h2 "Additional information" at bounding box center [124, 194] width 134 height 15
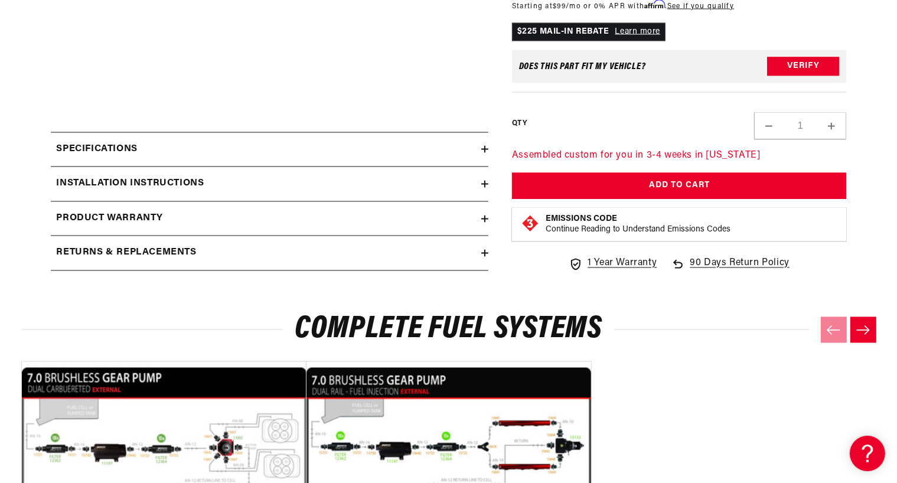
scroll to position [2171, 0]
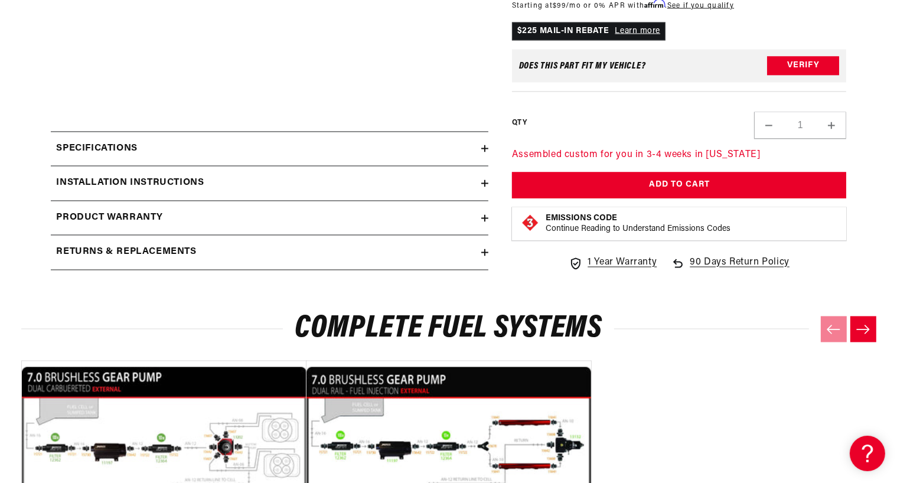
click at [185, 148] on div "Specifications" at bounding box center [266, 149] width 431 height 15
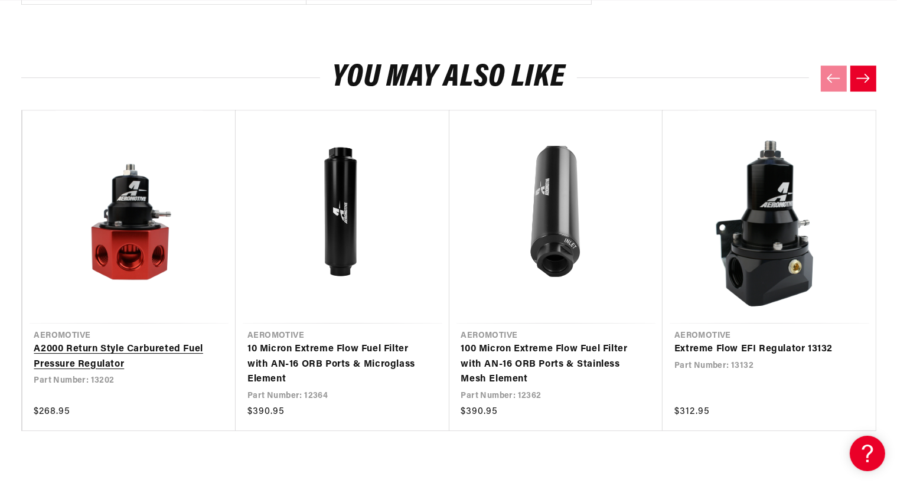
scroll to position [0, 0]
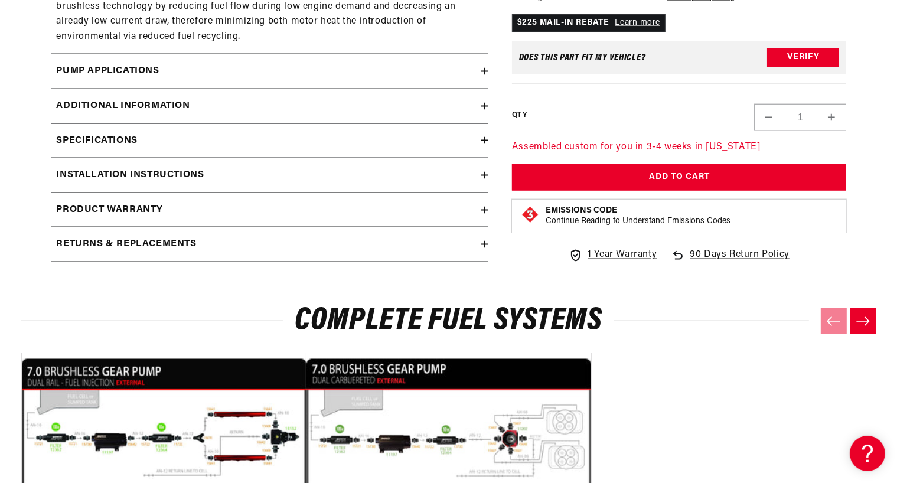
scroll to position [0, 467]
click at [170, 139] on div "Specifications" at bounding box center [266, 141] width 431 height 15
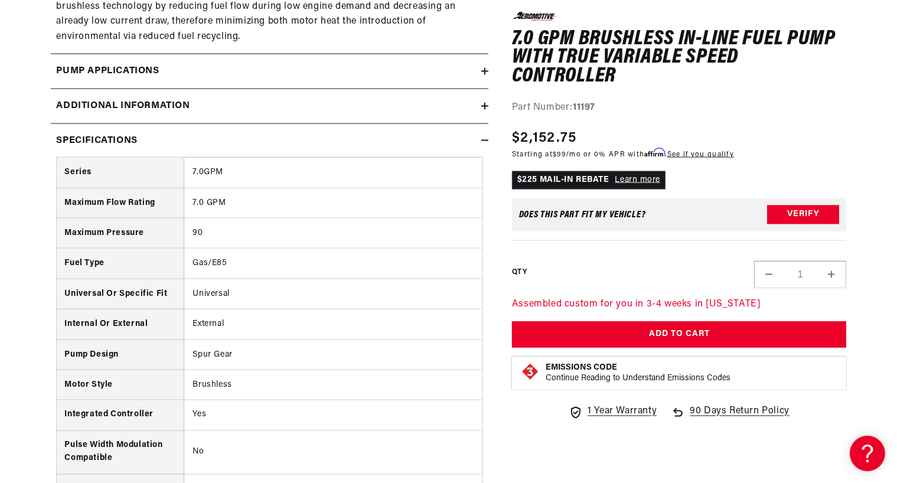
click at [165, 69] on div "Pump Applications" at bounding box center [266, 71] width 431 height 15
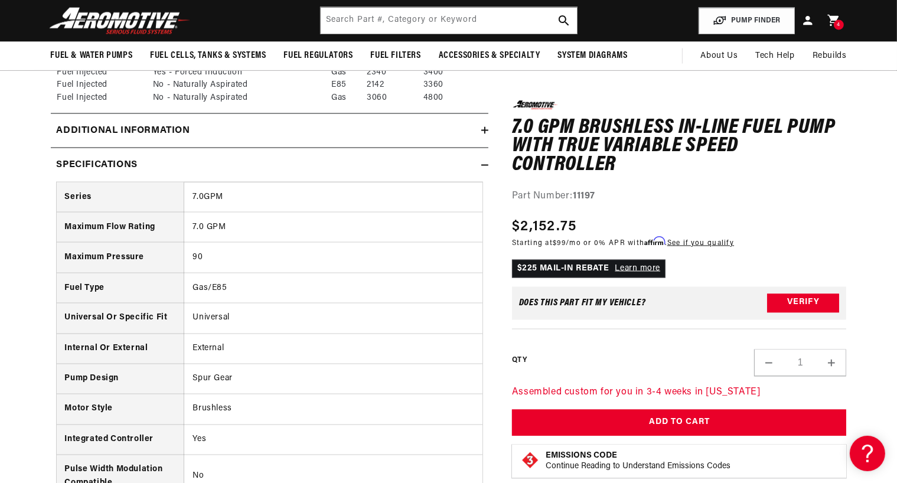
scroll to position [1920, 0]
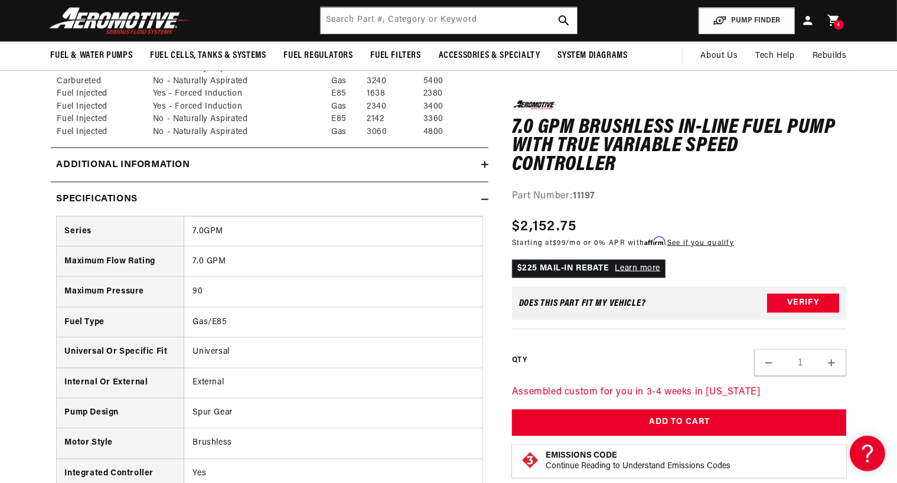
click at [168, 157] on summary "Additional information" at bounding box center [270, 165] width 438 height 34
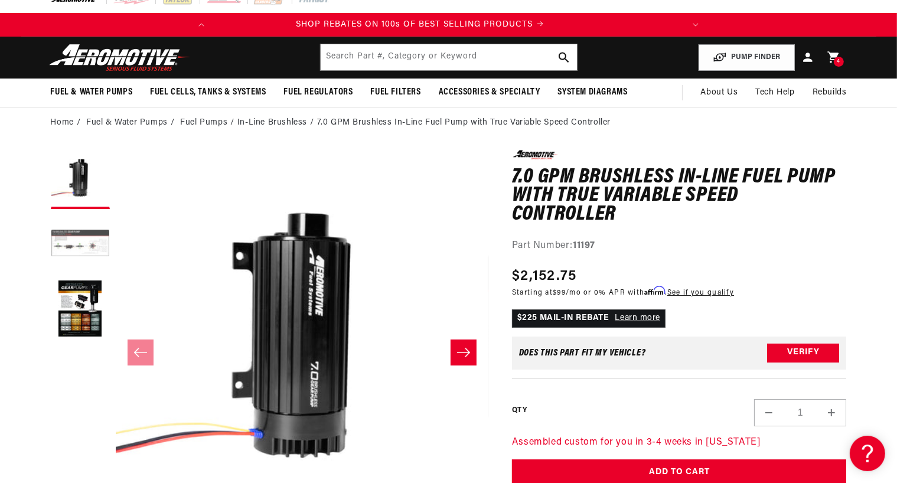
scroll to position [0, 0]
click at [87, 302] on button "Load image 3 in gallery view" at bounding box center [80, 309] width 59 height 59
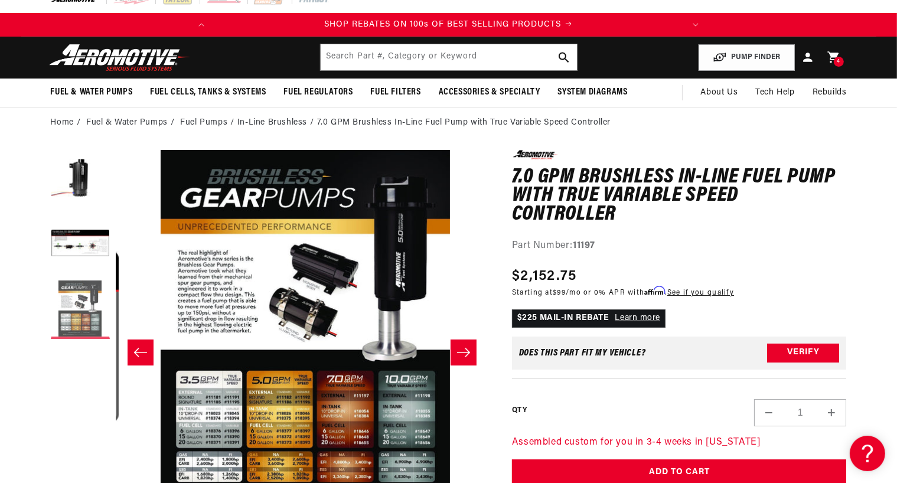
scroll to position [0, 746]
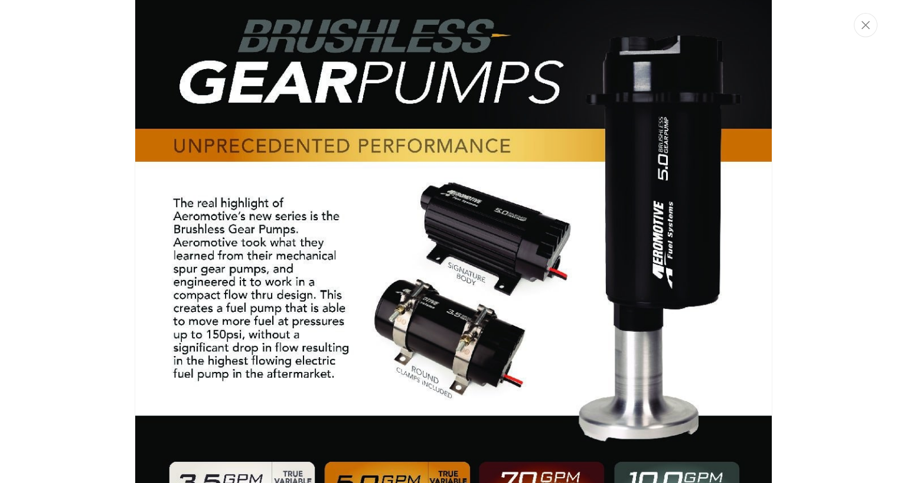
scroll to position [697, 0]
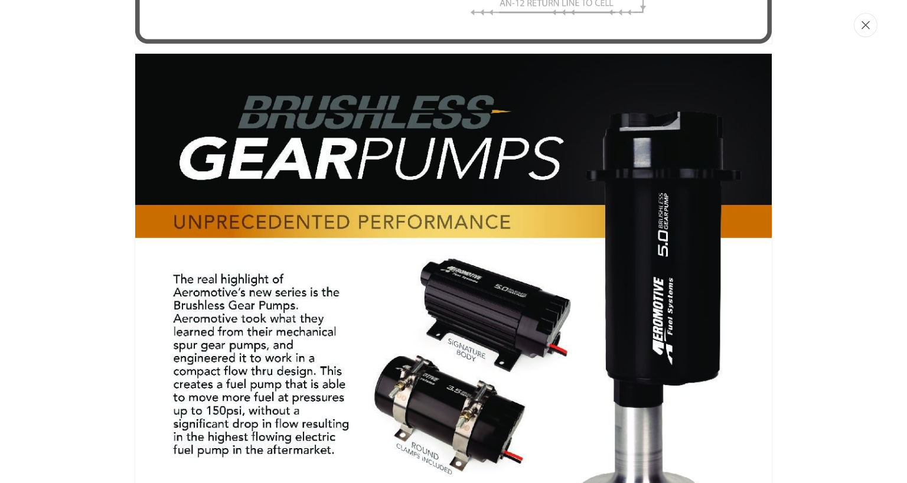
click at [863, 34] on button "Close" at bounding box center [866, 25] width 24 height 24
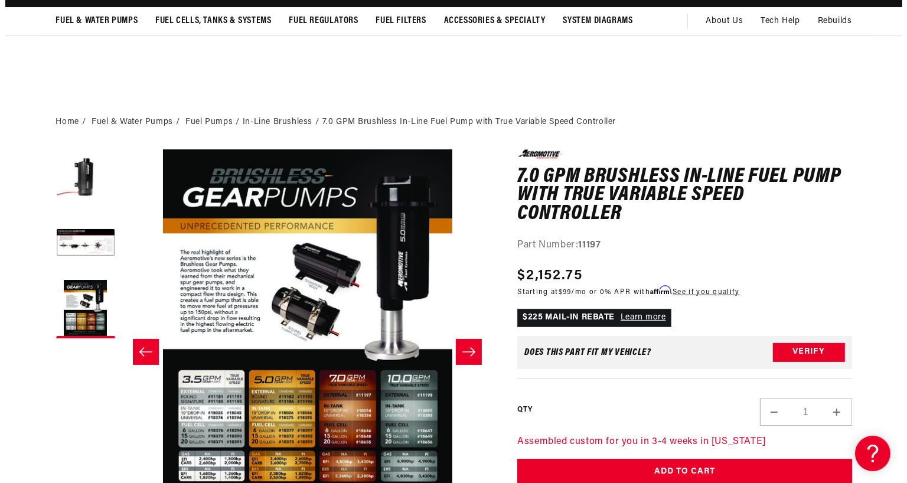
scroll to position [0, 0]
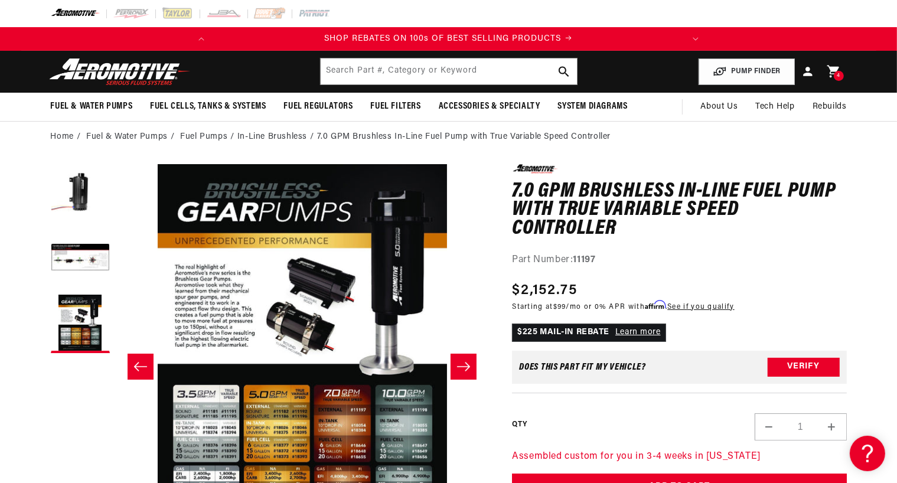
click at [835, 73] on div "4 4 items" at bounding box center [839, 76] width 10 height 10
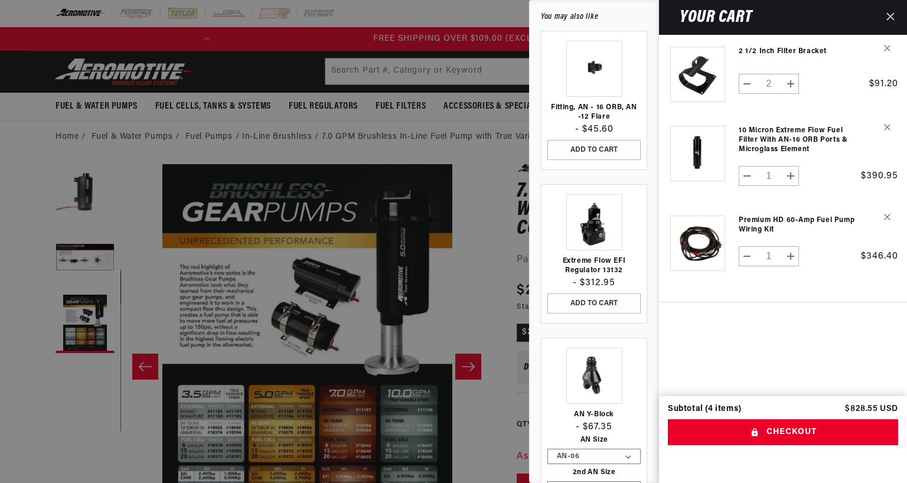
scroll to position [0, 467]
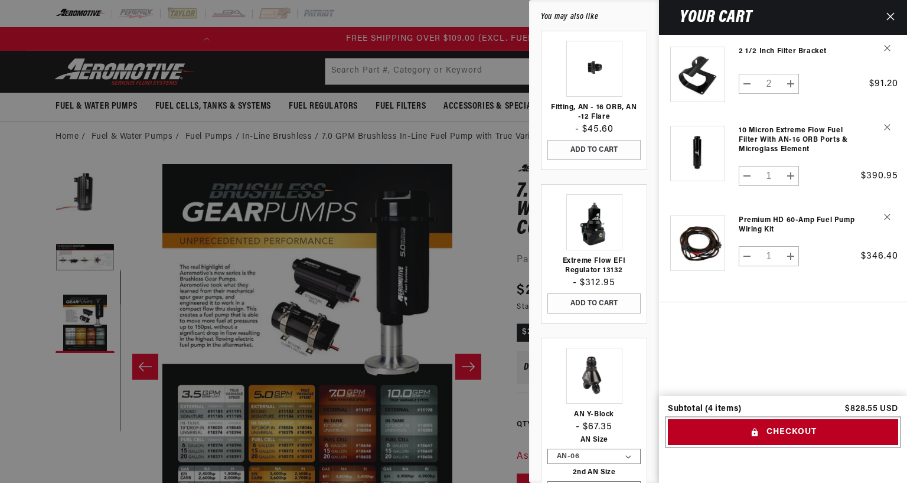
click at [844, 423] on button "Checkout" at bounding box center [783, 432] width 230 height 27
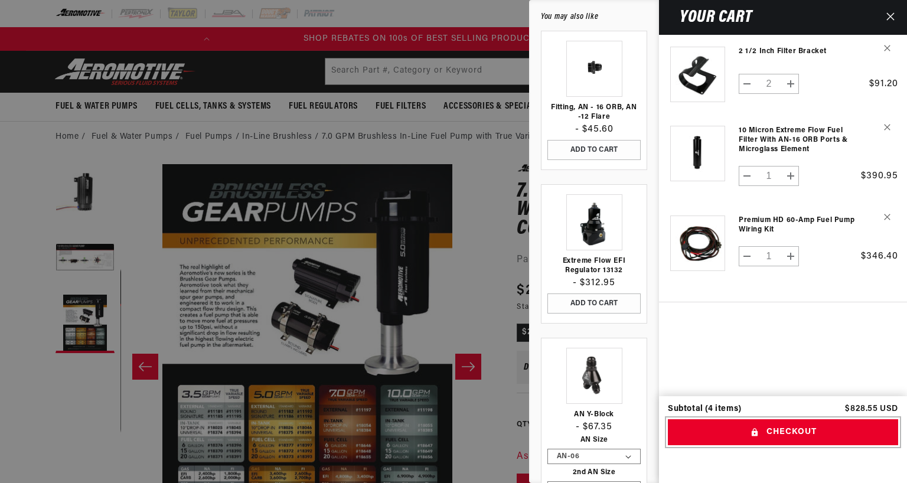
scroll to position [0, 0]
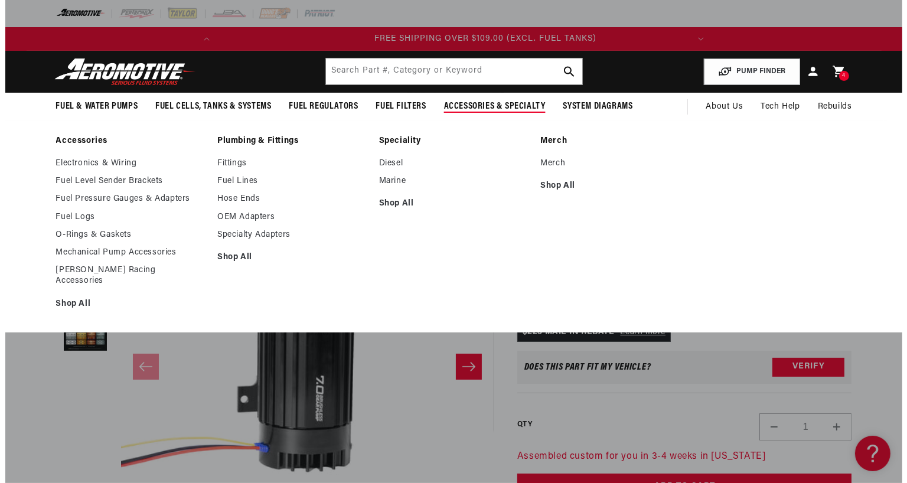
scroll to position [0, 467]
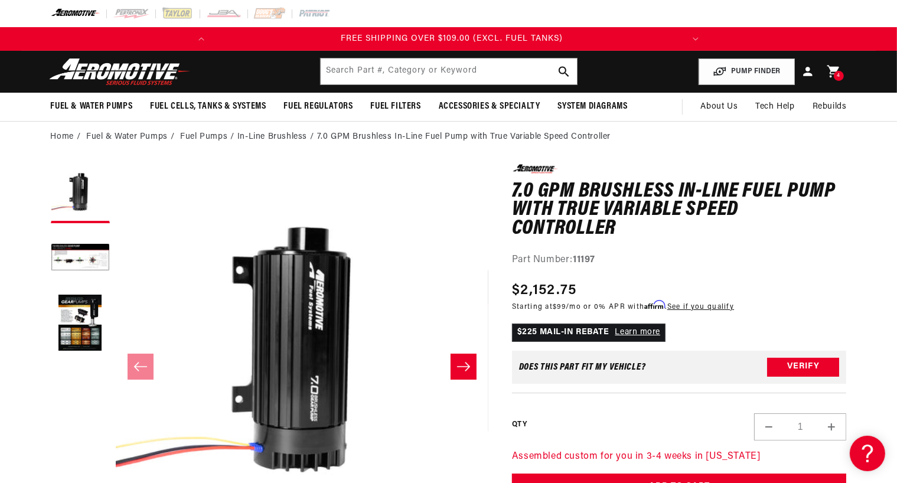
click at [846, 80] on link "Cart 4 4 items" at bounding box center [834, 72] width 26 height 28
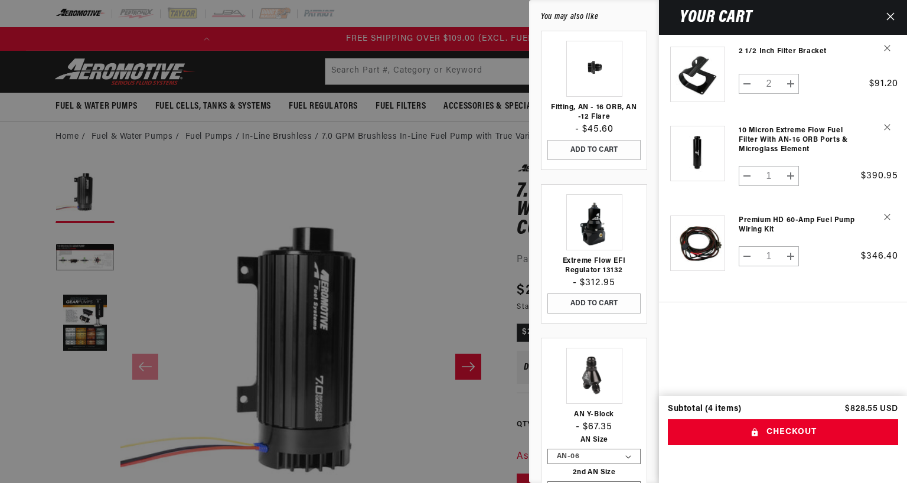
click at [890, 15] on icon "Close" at bounding box center [891, 16] width 8 height 8
